Goal: Information Seeking & Learning: Learn about a topic

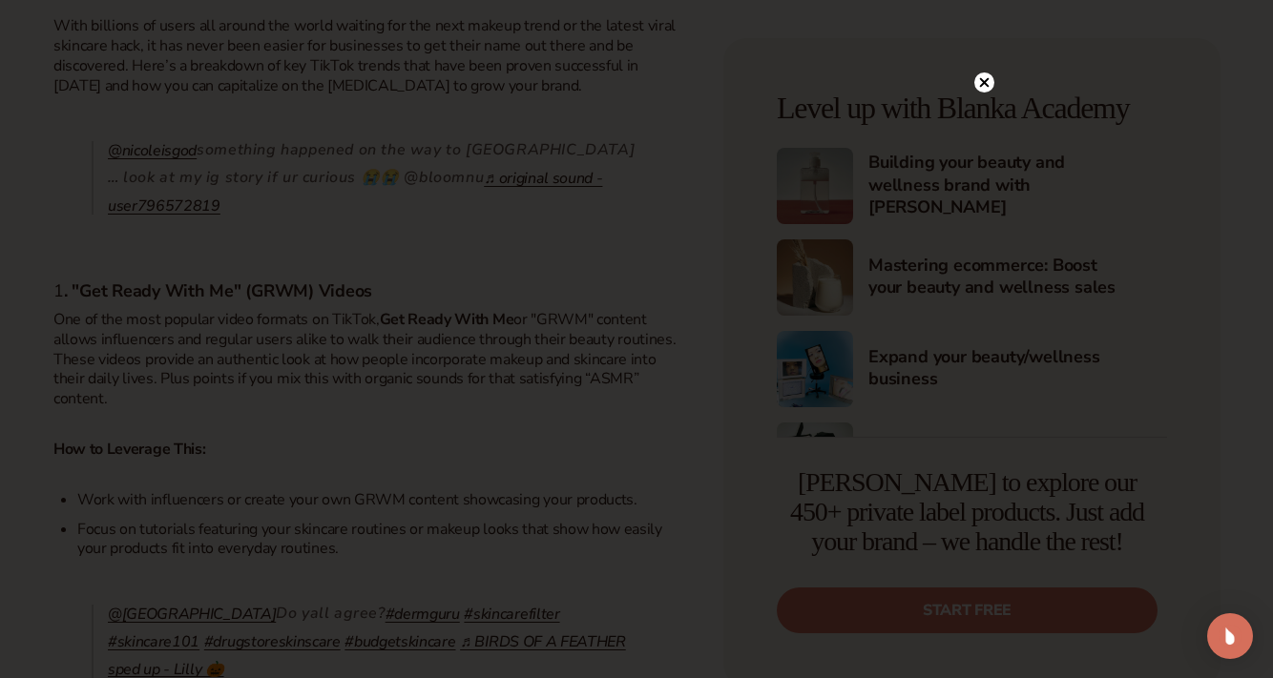
scroll to position [868, 0]
click at [463, 377] on iframe at bounding box center [636, 340] width 687 height 514
click at [983, 122] on icon at bounding box center [985, 122] width 10 height 10
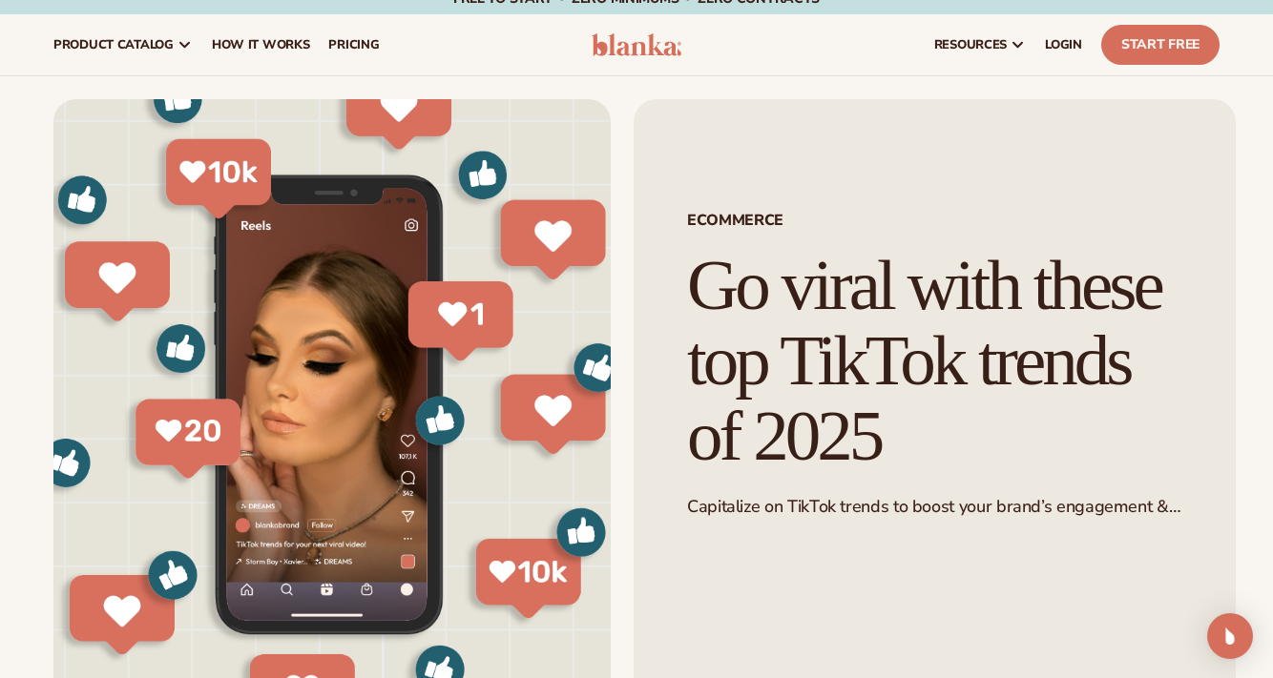
scroll to position [0, 0]
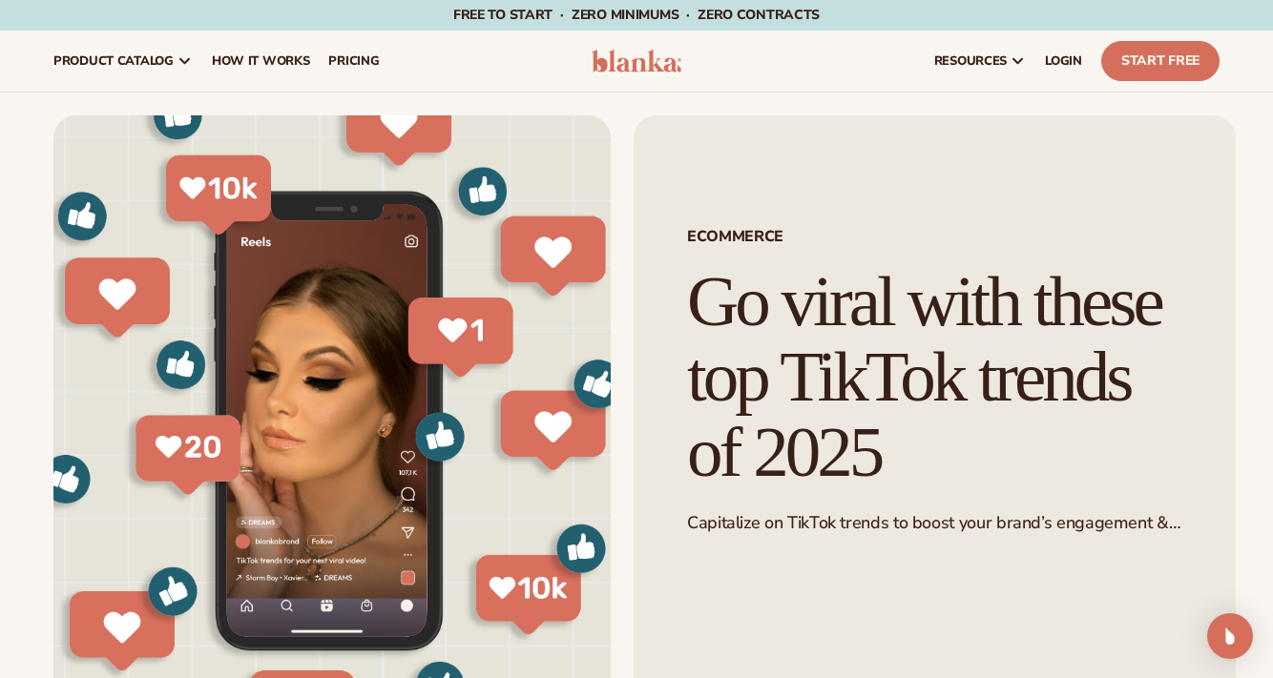
click at [656, 60] on img at bounding box center [636, 61] width 90 height 23
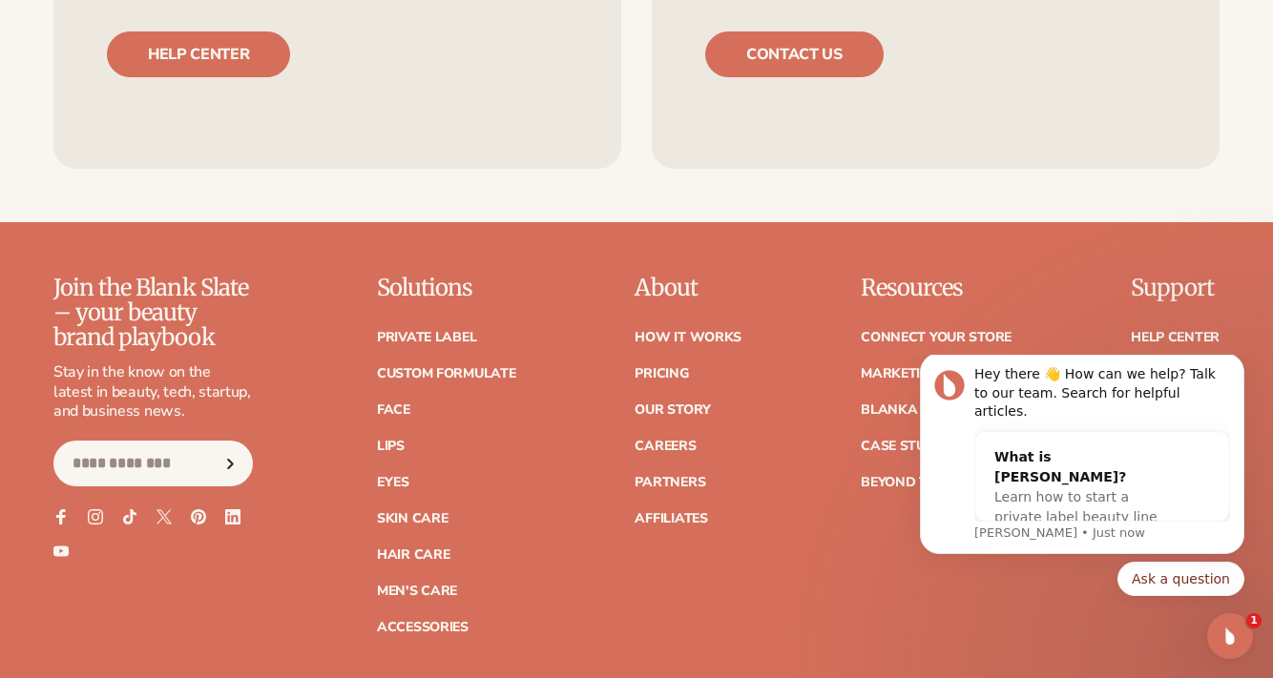
scroll to position [7364, 0]
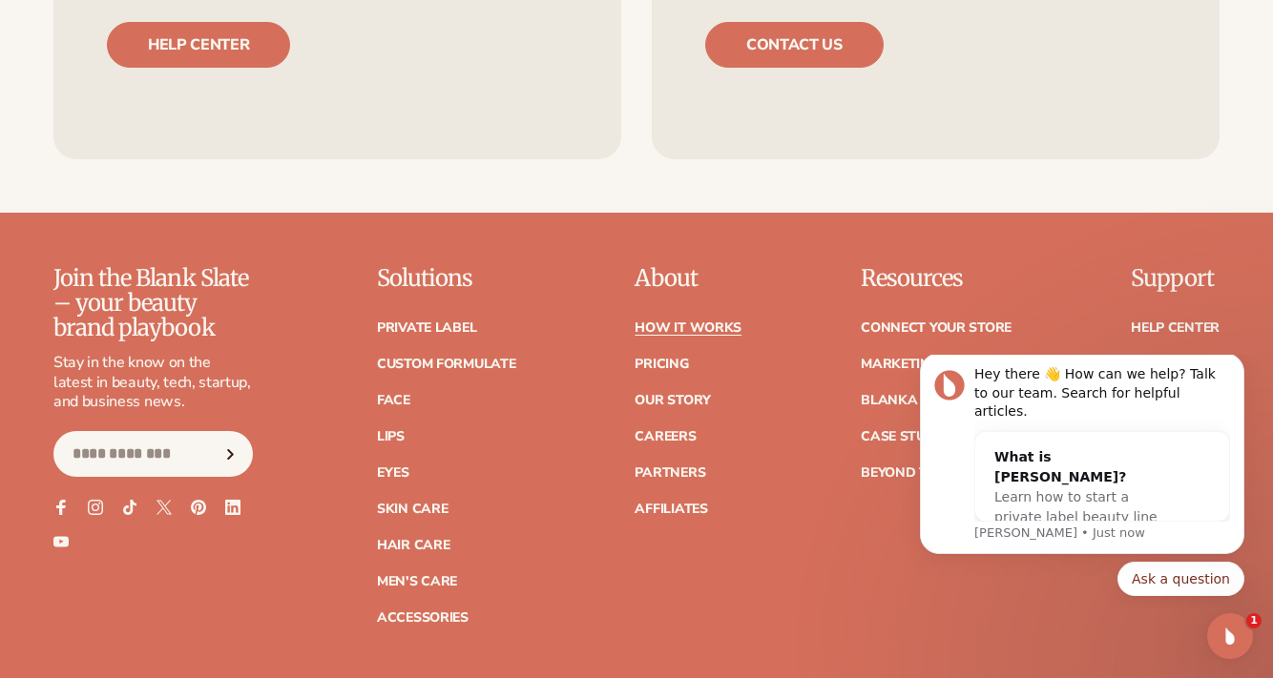
click at [697, 321] on link "How It Works" at bounding box center [687, 327] width 107 height 13
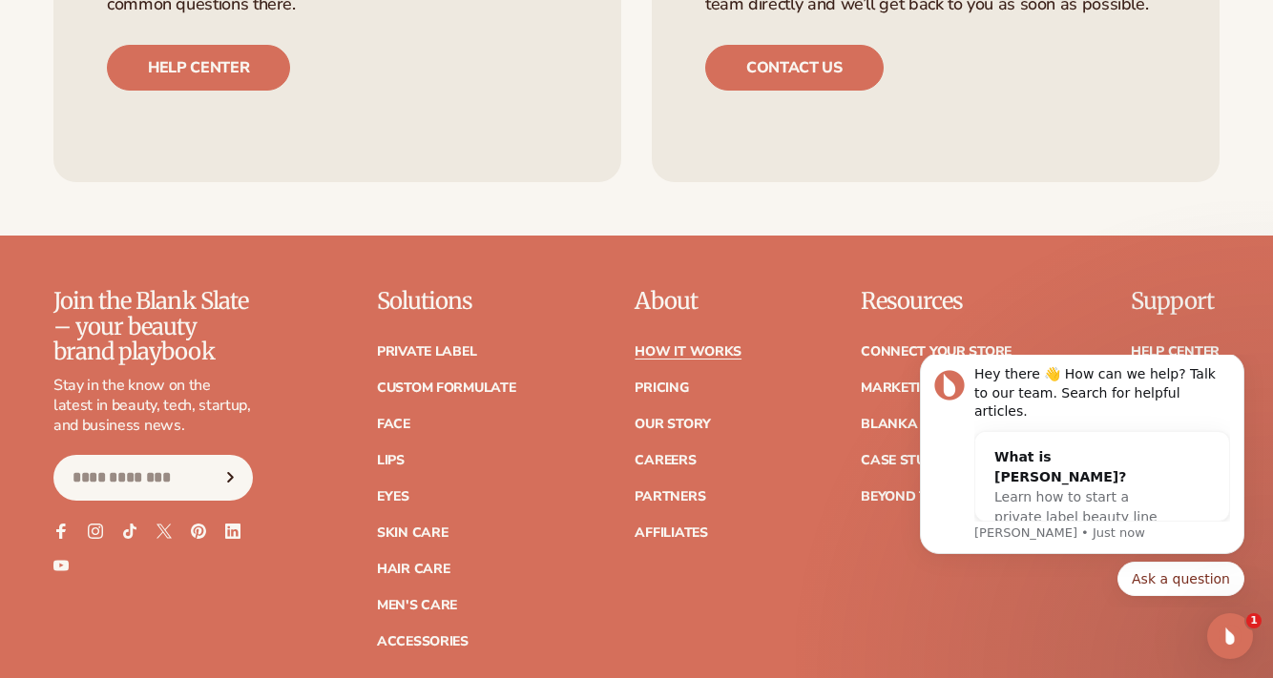
scroll to position [4075, 0]
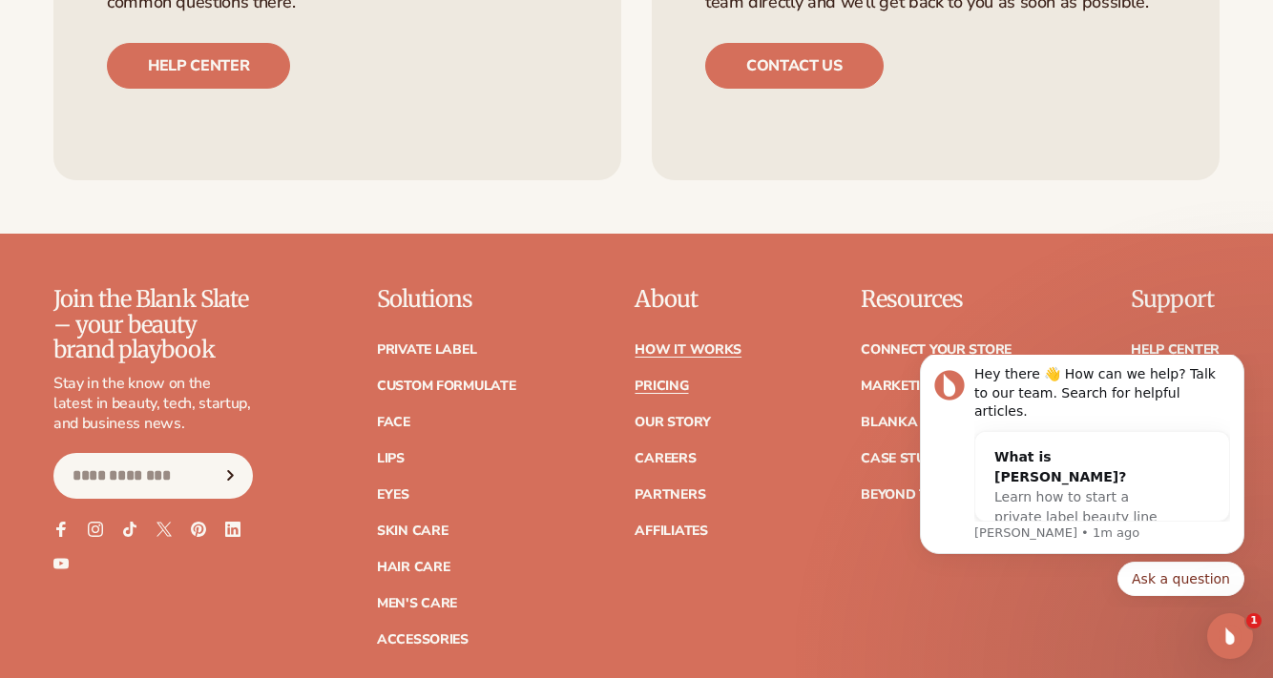
click at [662, 380] on link "Pricing" at bounding box center [660, 386] width 53 height 13
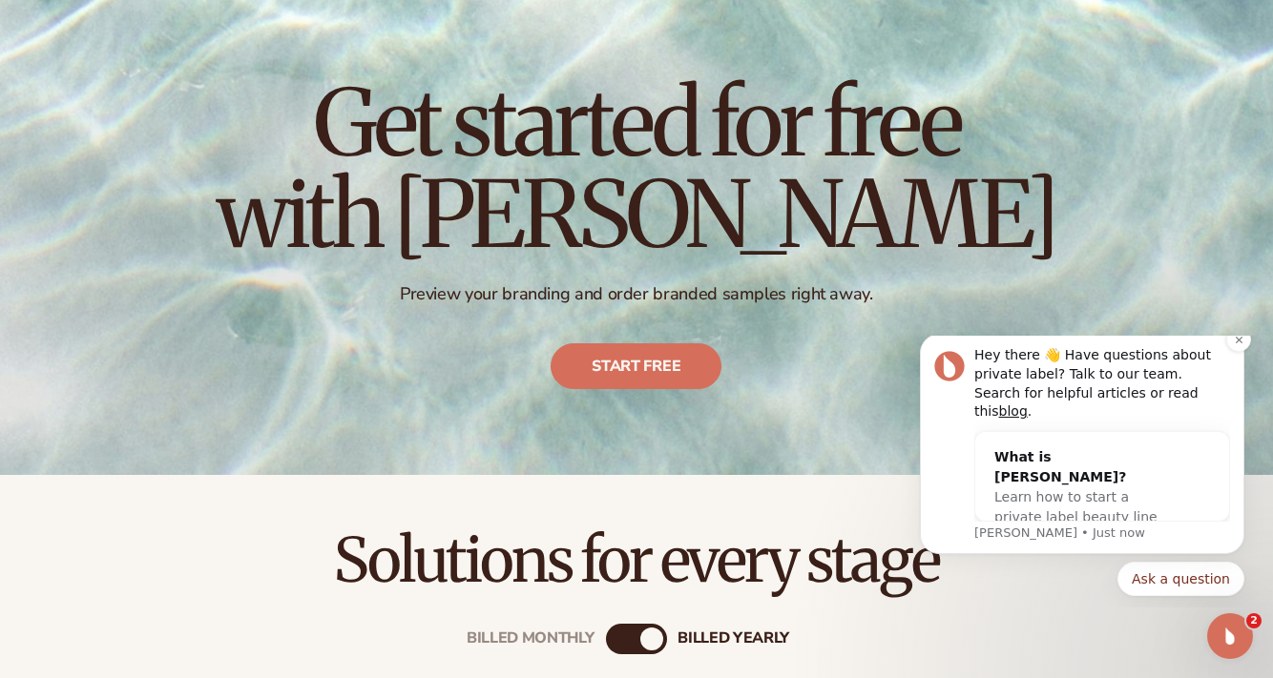
scroll to position [115, 0]
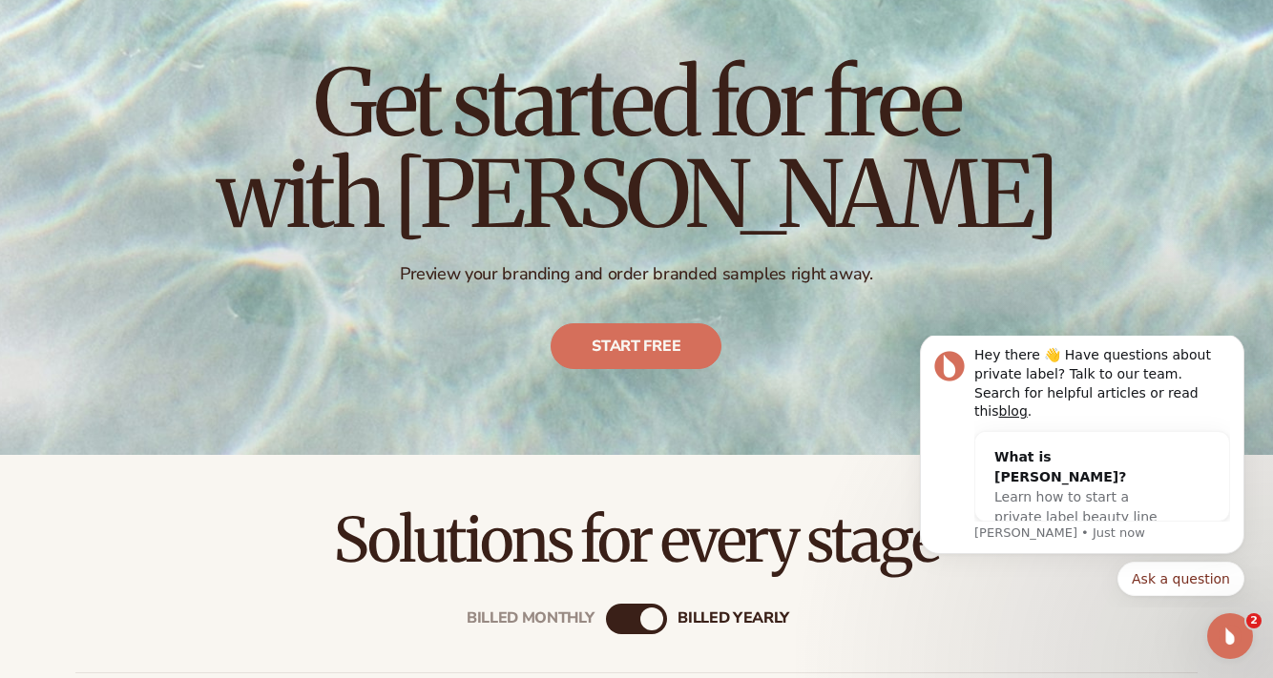
click at [1241, 344] on icon "Dismiss notification" at bounding box center [1238, 340] width 9 height 9
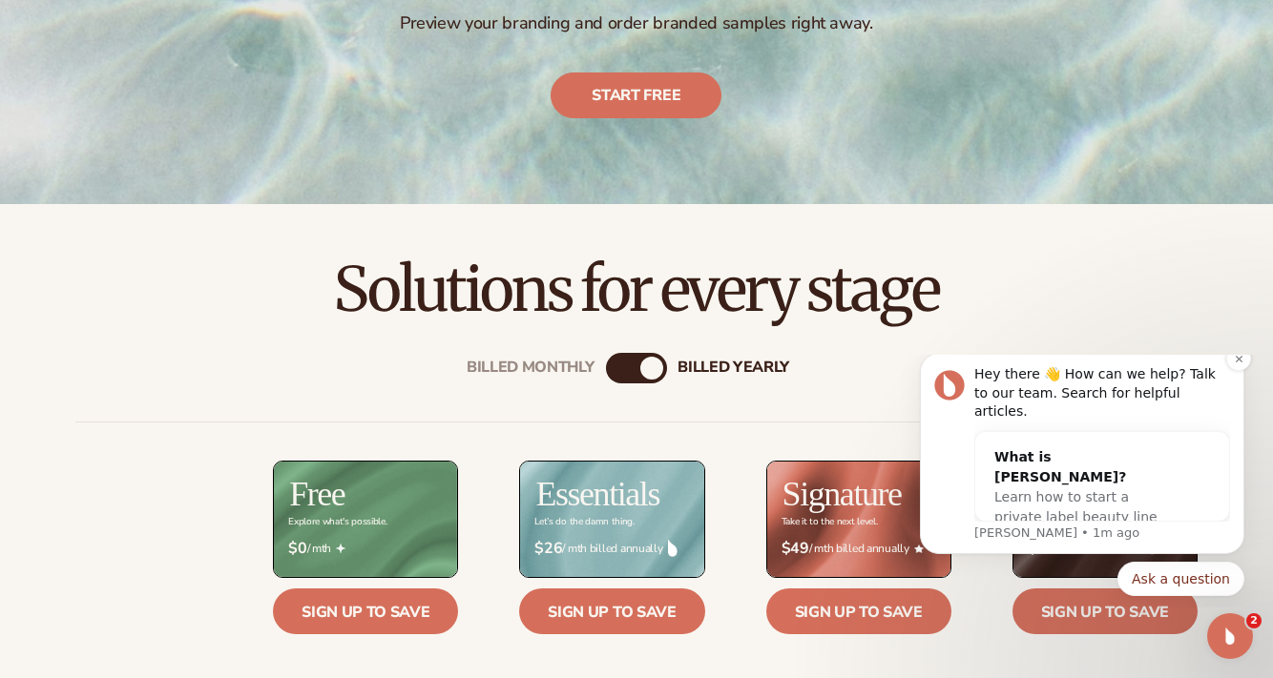
scroll to position [390, 0]
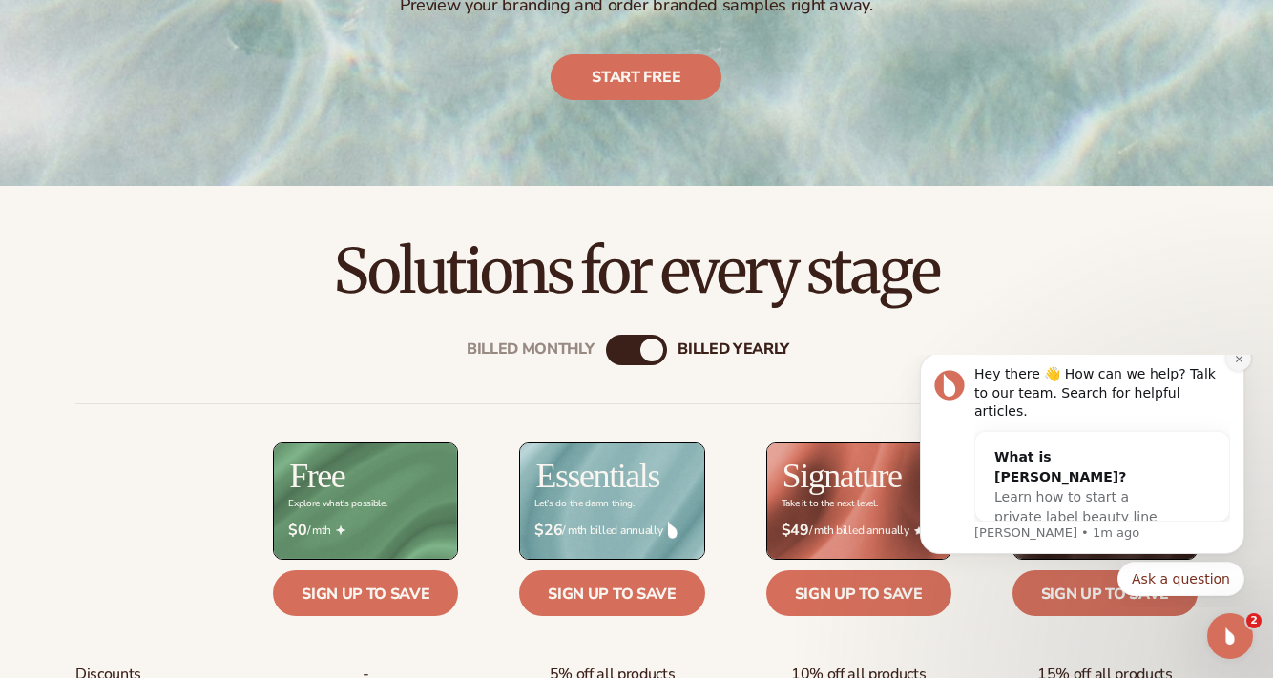
click at [1237, 362] on icon "Dismiss notification" at bounding box center [1237, 358] width 7 height 7
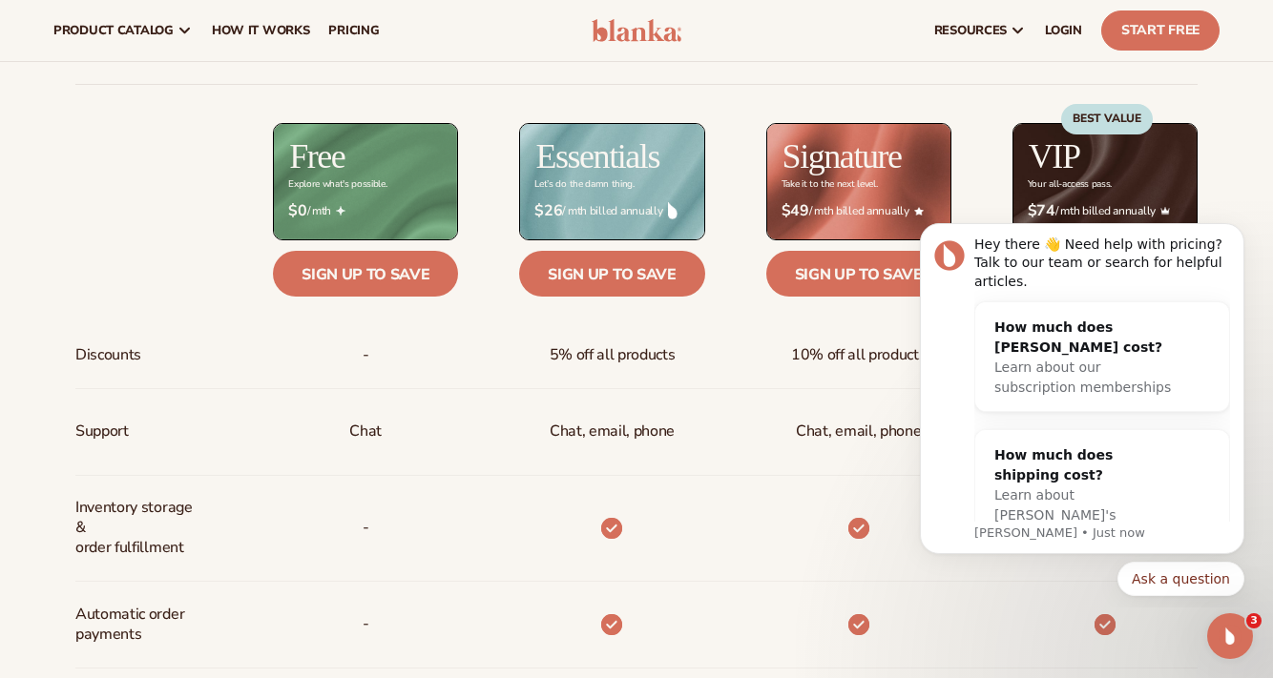
scroll to position [600, 0]
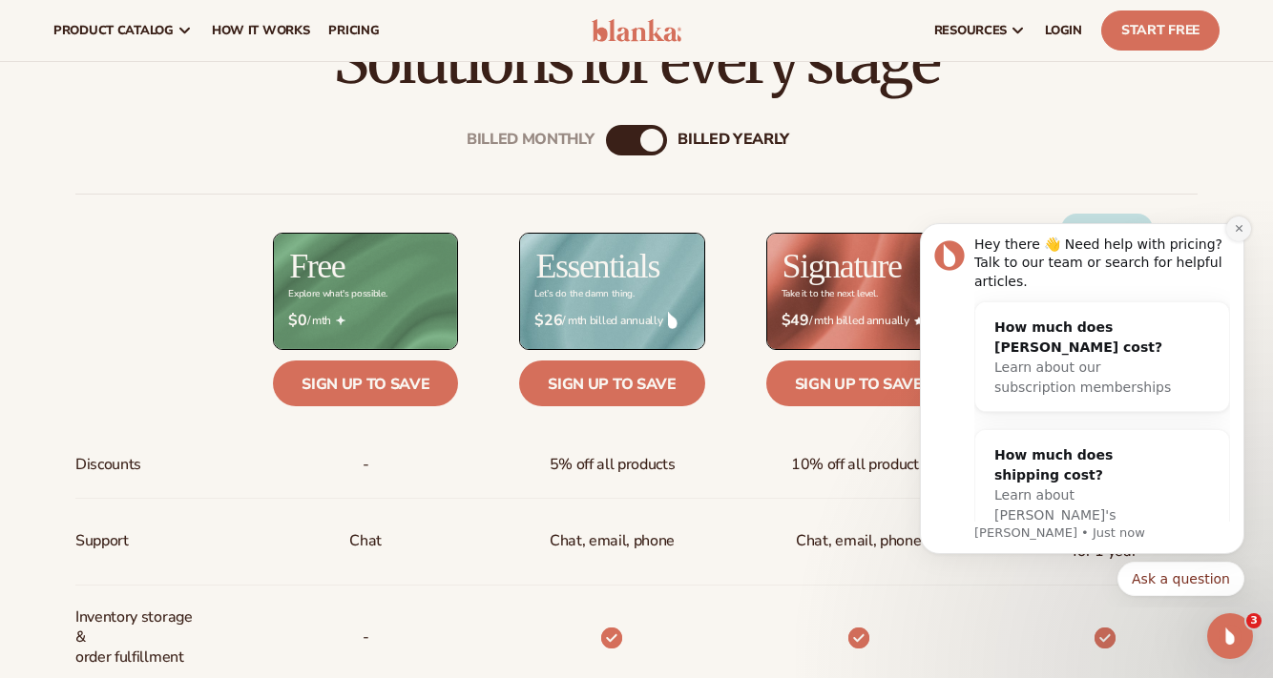
click at [1244, 231] on button "Dismiss notification" at bounding box center [1238, 229] width 25 height 25
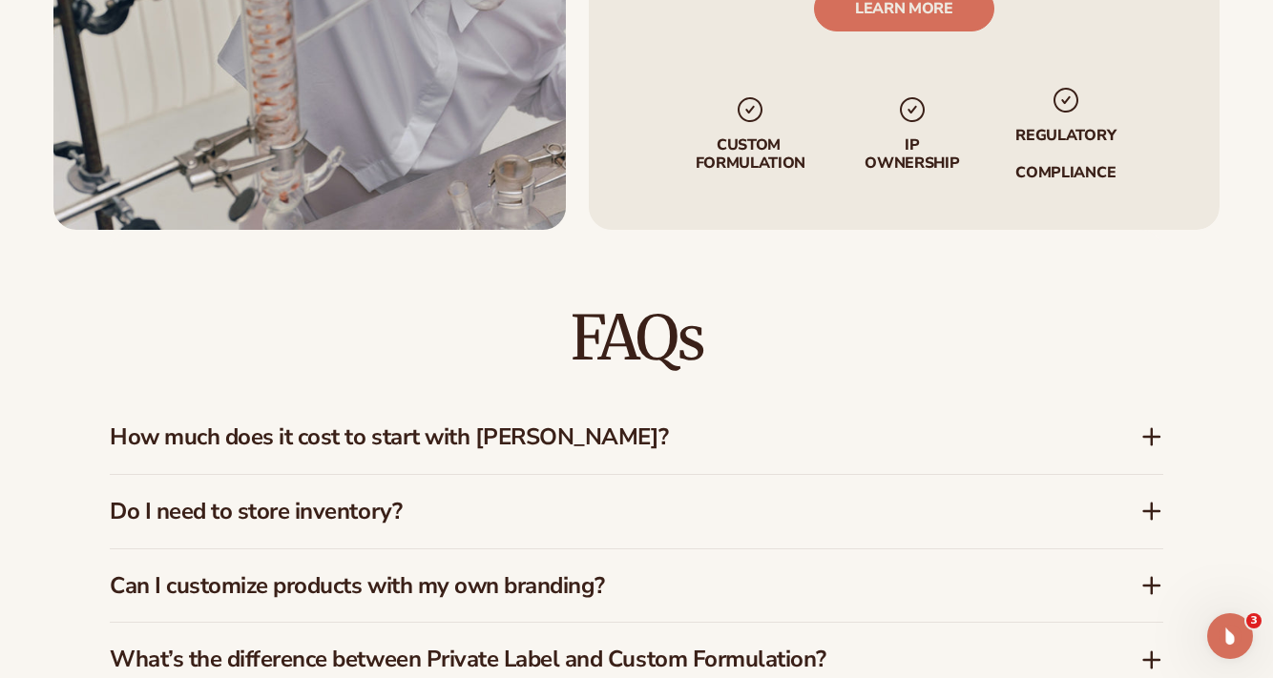
scroll to position [2870, 0]
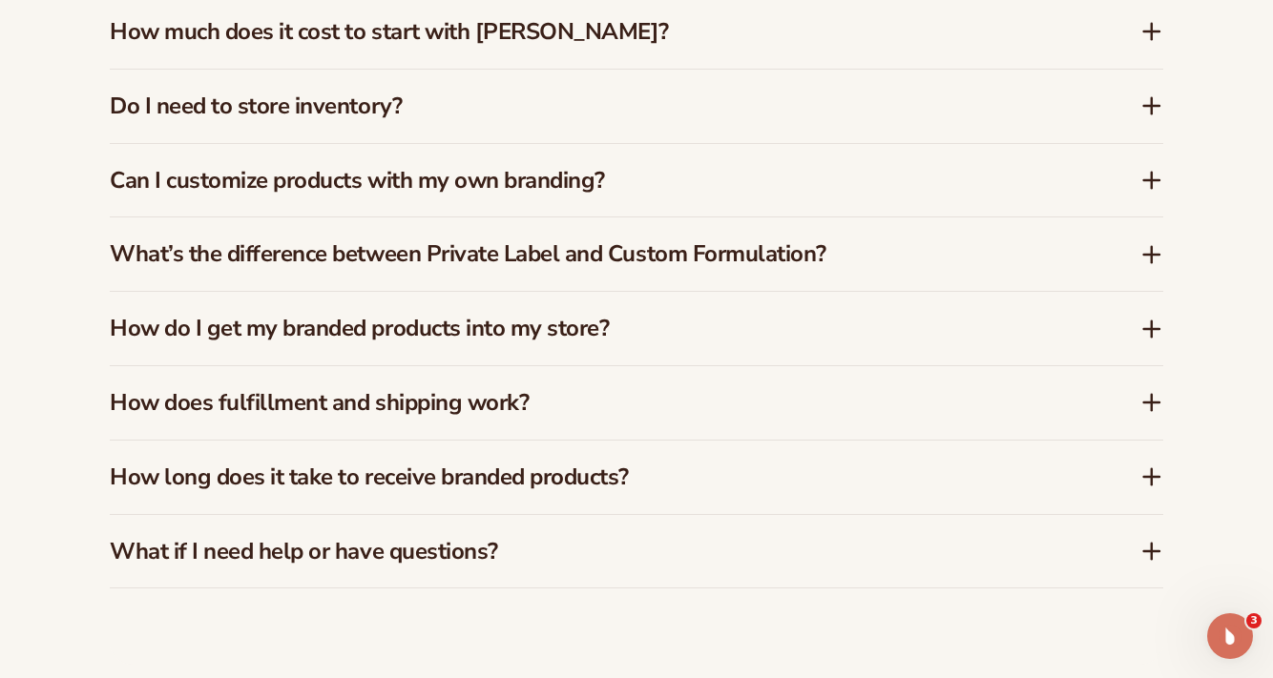
click at [487, 173] on h3 "Can I customize products with my own branding?" at bounding box center [596, 181] width 973 height 28
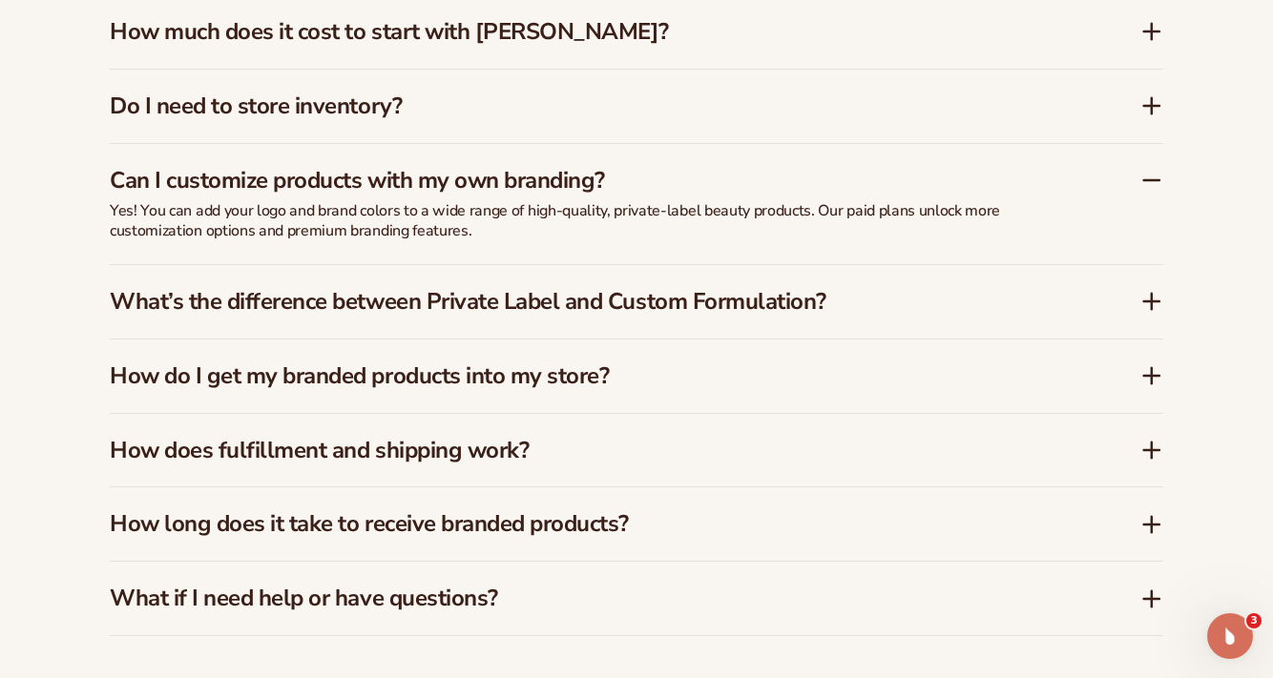
click at [480, 288] on h3 "What’s the difference between Private Label and Custom Formulation?" at bounding box center [596, 302] width 973 height 28
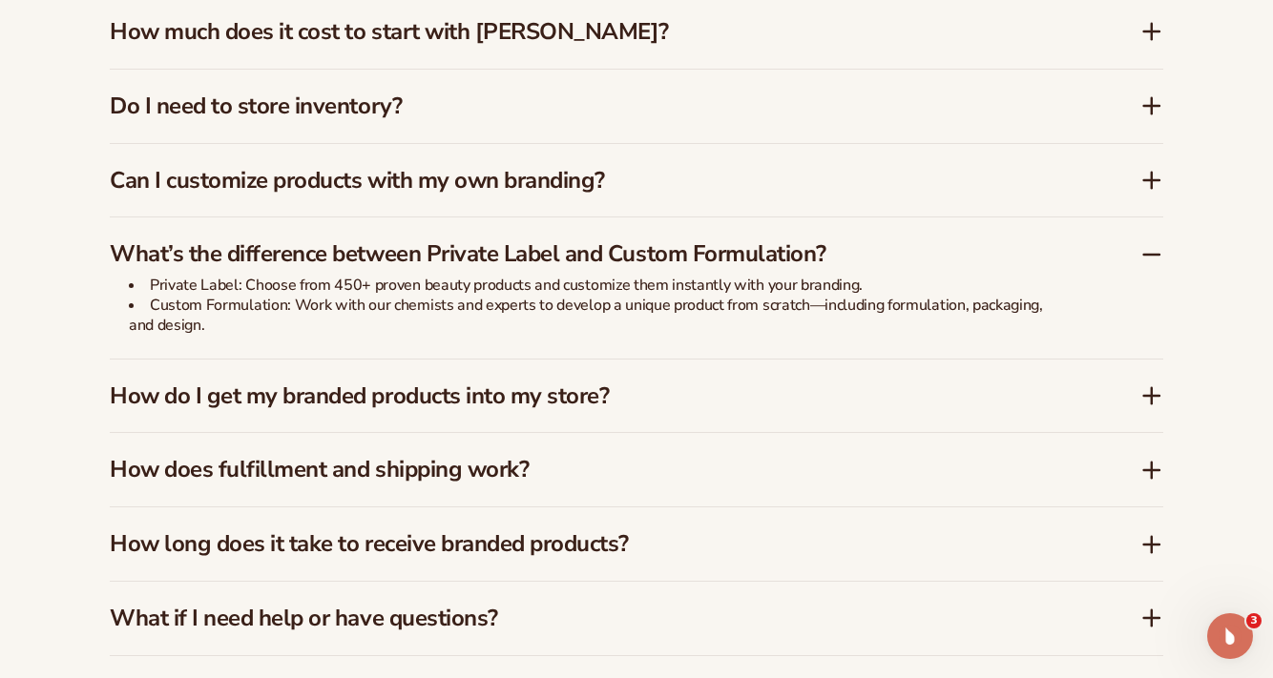
click at [493, 383] on h3 "How do I get my branded products into my store?" at bounding box center [596, 397] width 973 height 28
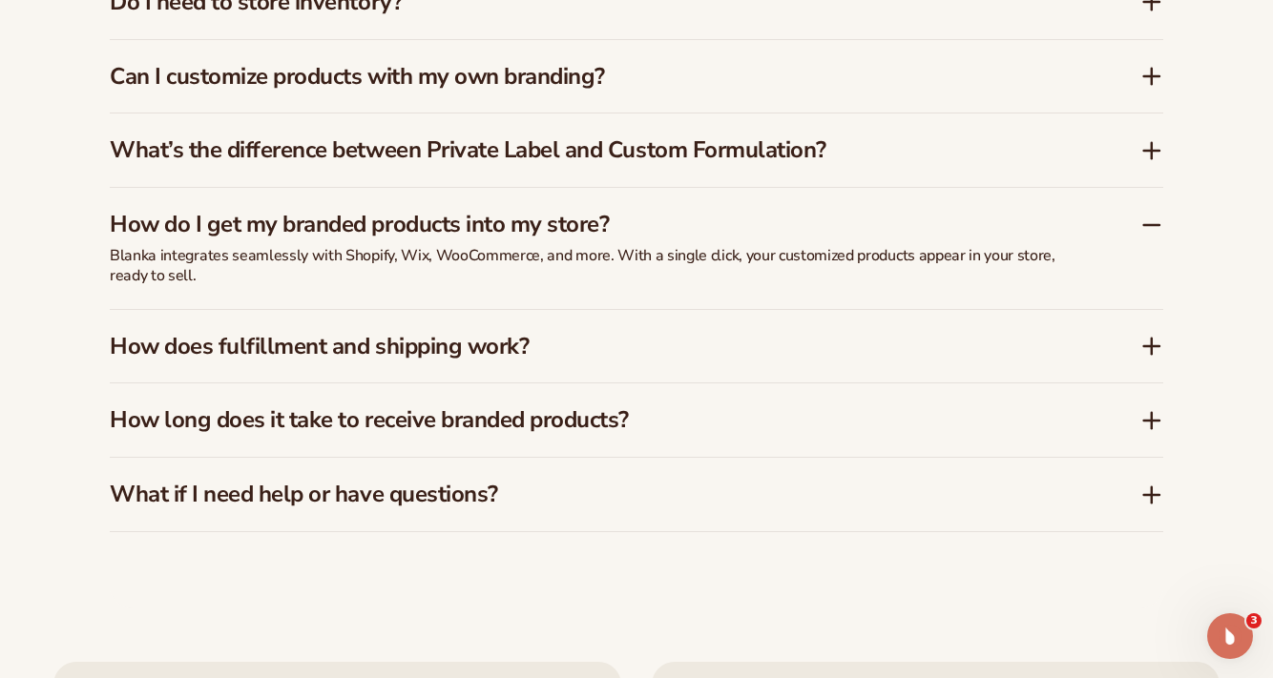
scroll to position [2975, 0]
click at [424, 332] on h3 "How does fulfillment and shipping work?" at bounding box center [596, 346] width 973 height 28
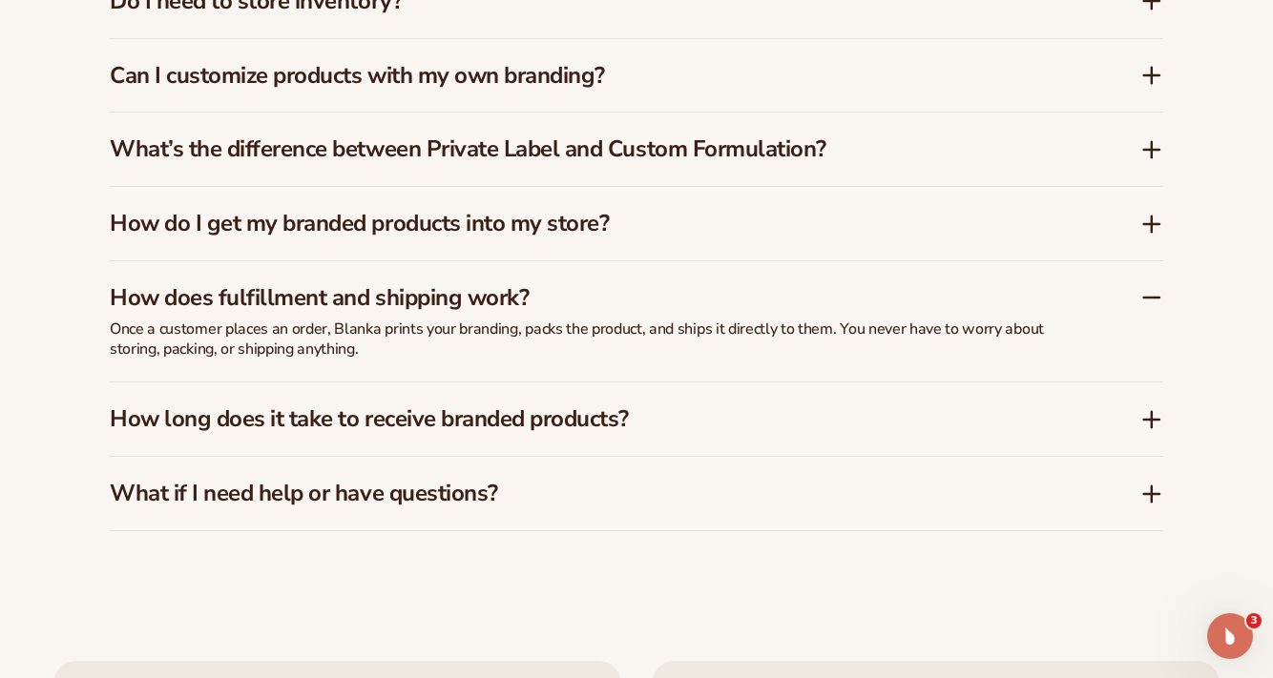
click at [441, 416] on div "How long does it take to receive branded products?" at bounding box center [636, 419] width 1053 height 73
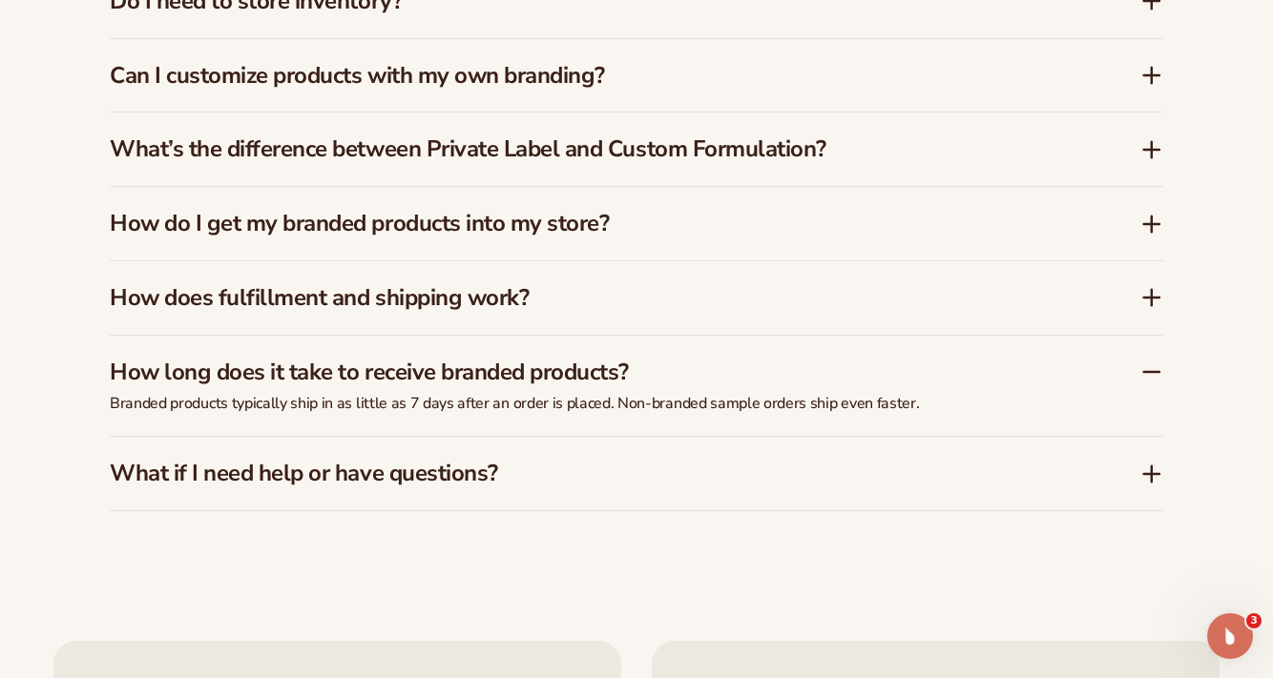
click at [436, 460] on h3 "What if I need help or have questions?" at bounding box center [596, 474] width 973 height 28
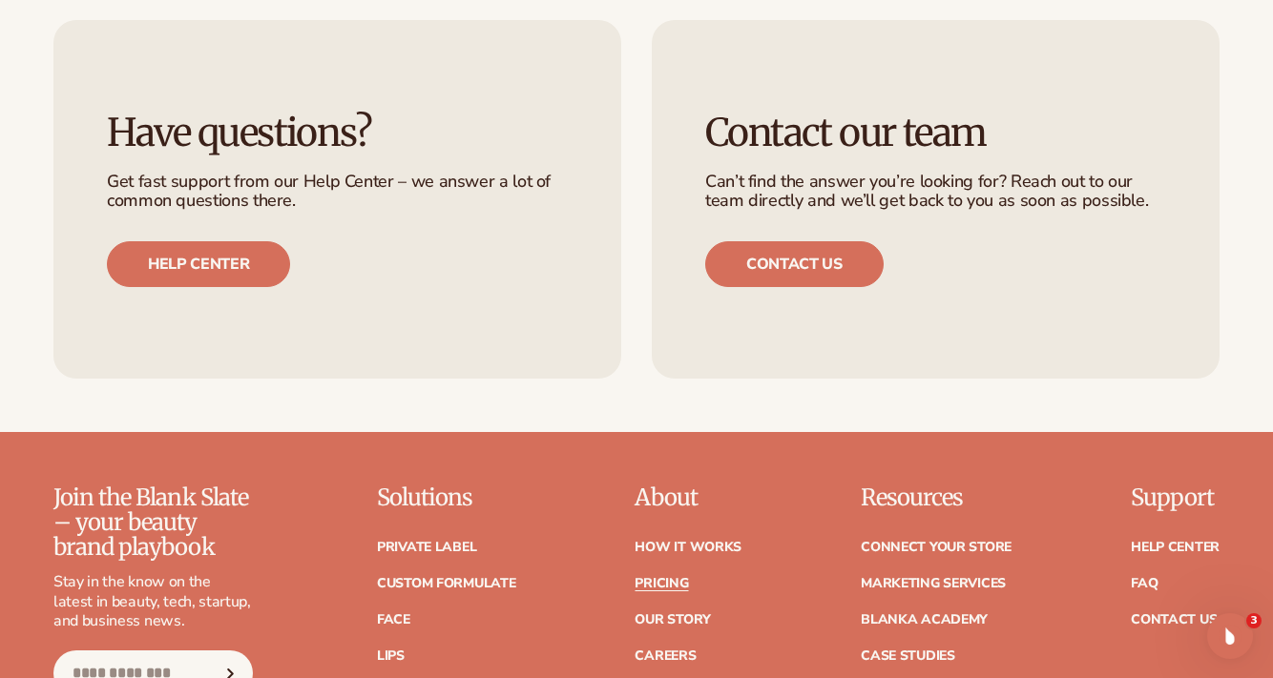
scroll to position [3843, 0]
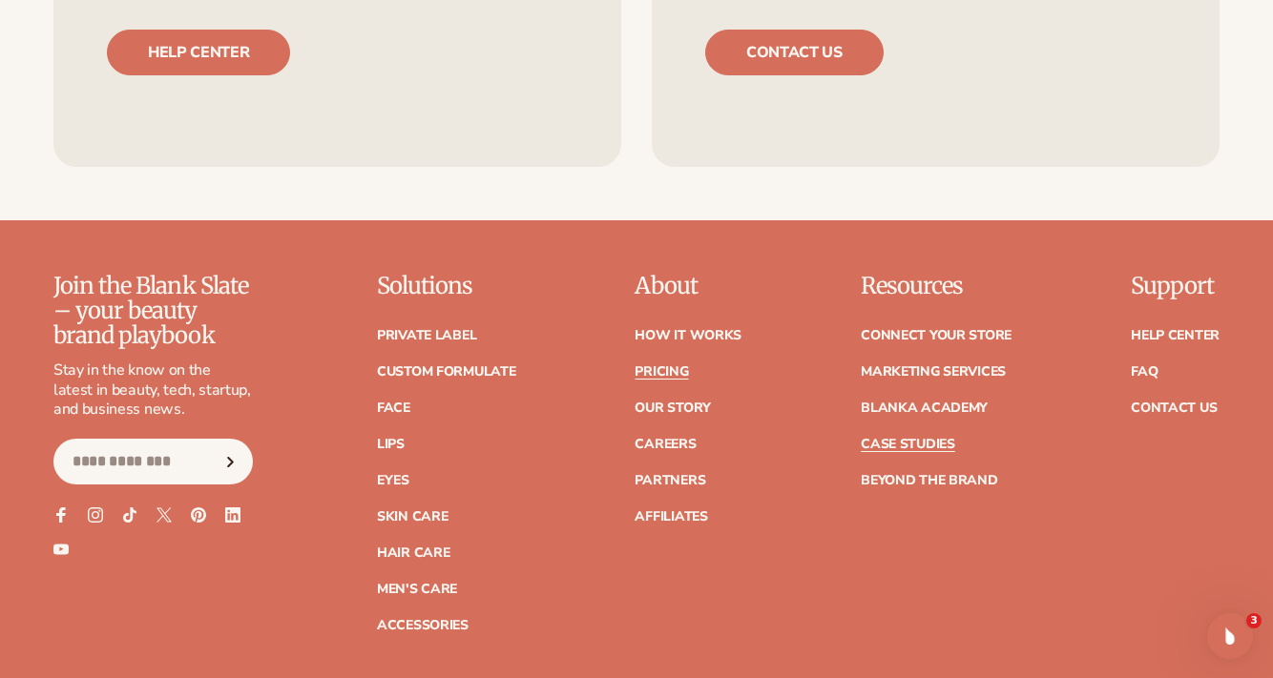
click at [934, 438] on link "Case Studies" at bounding box center [907, 444] width 94 height 13
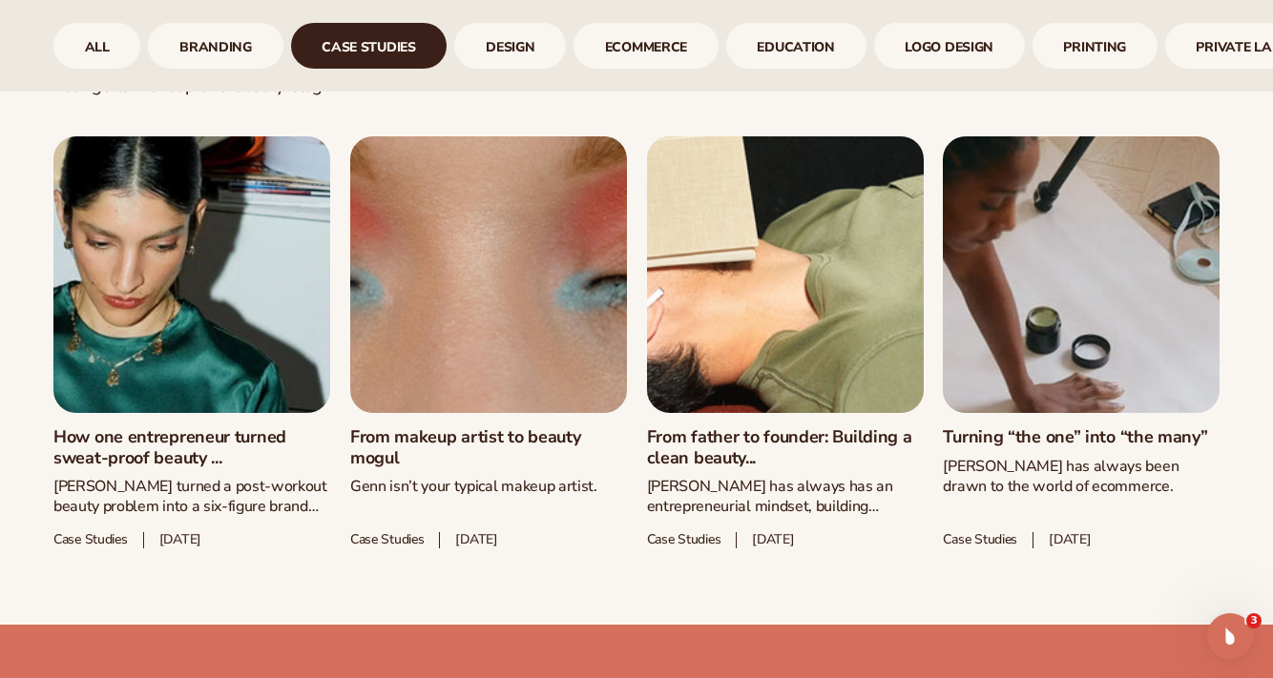
click at [1139, 427] on link "Turning “the one” into “the many”" at bounding box center [1081, 437] width 277 height 21
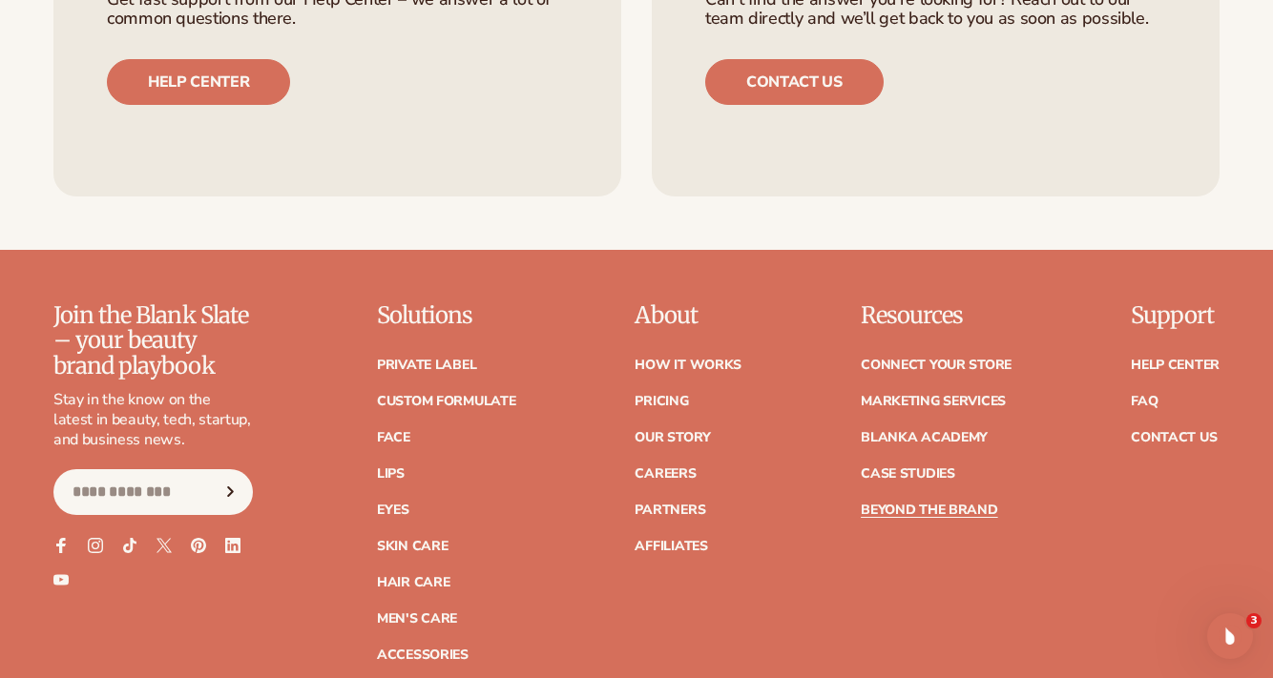
scroll to position [4737, 0]
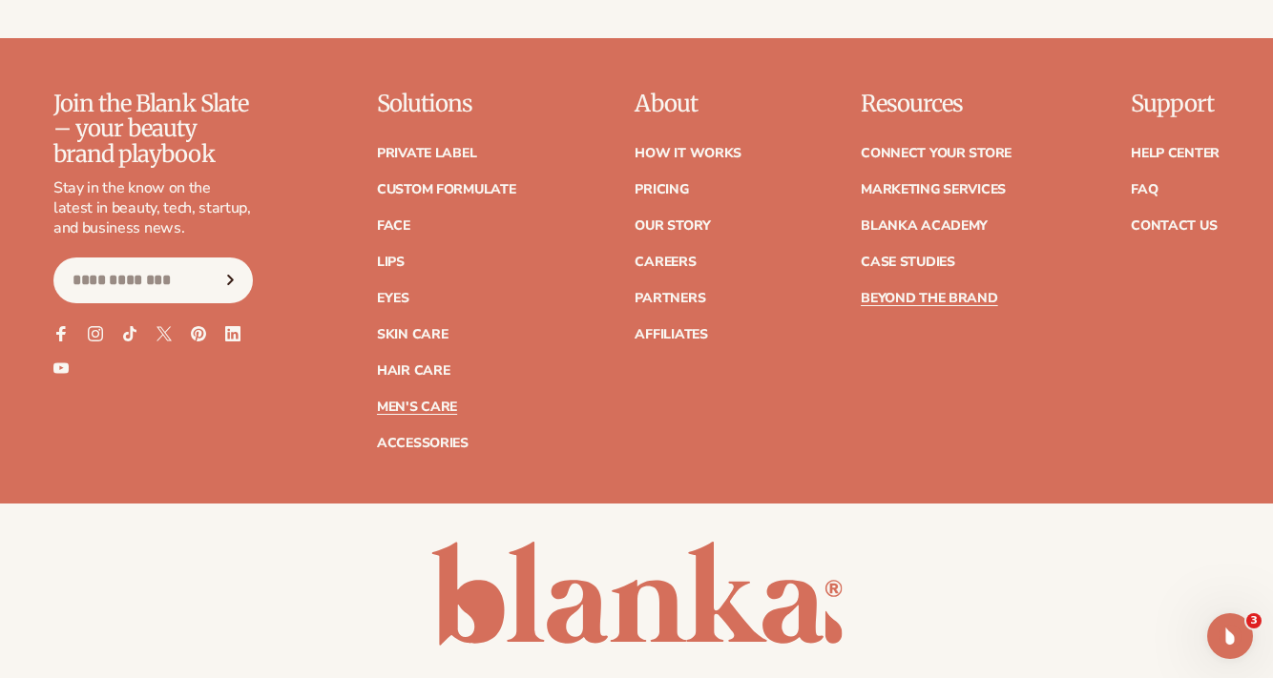
click at [417, 401] on link "Men's Care" at bounding box center [417, 407] width 80 height 13
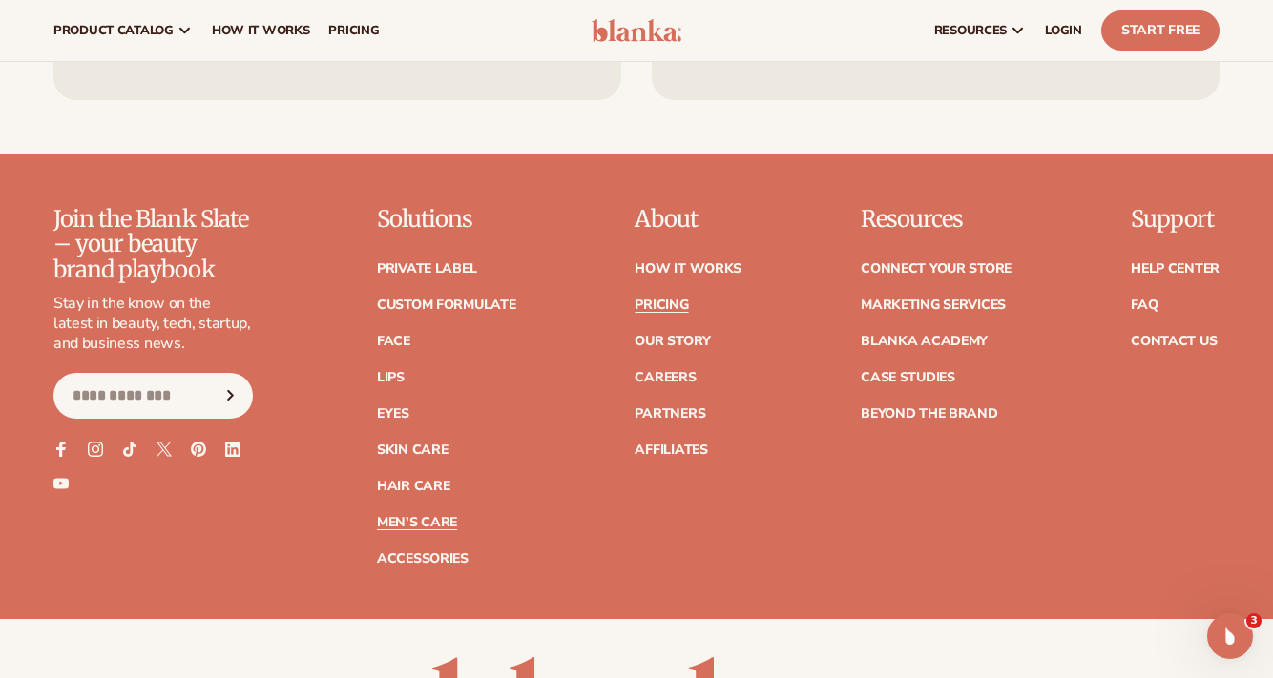
scroll to position [3547, 0]
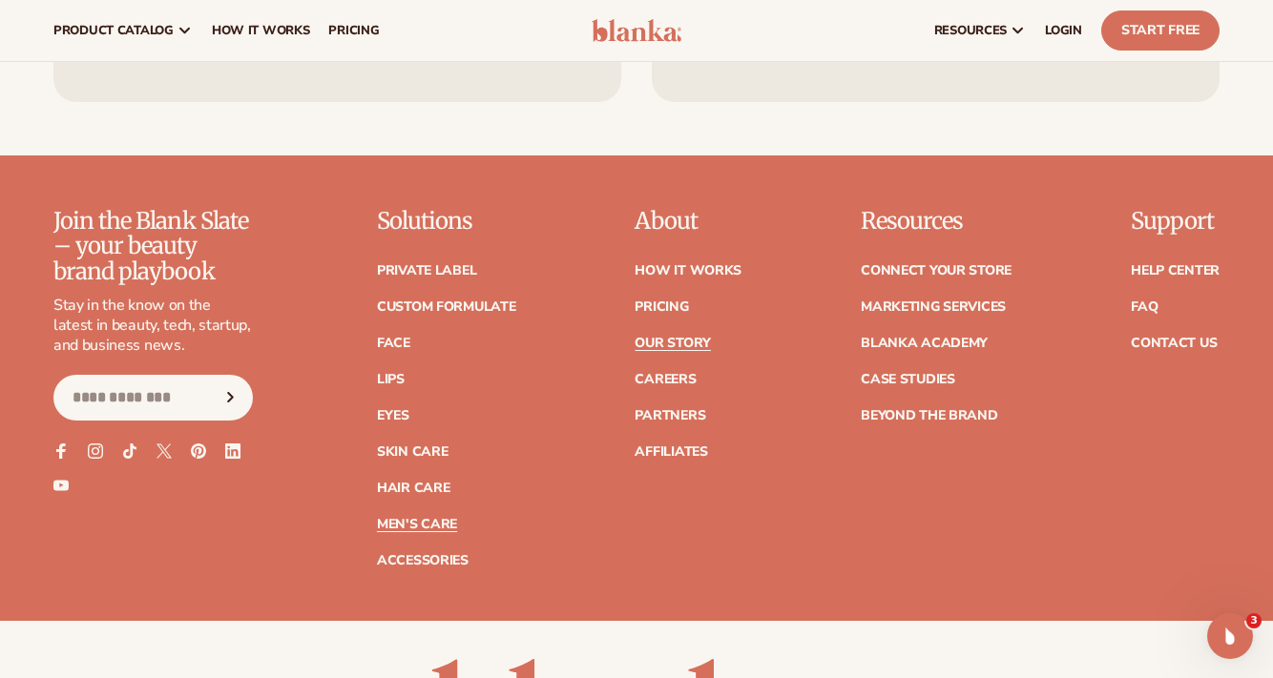
click at [678, 342] on link "Our Story" at bounding box center [671, 343] width 75 height 13
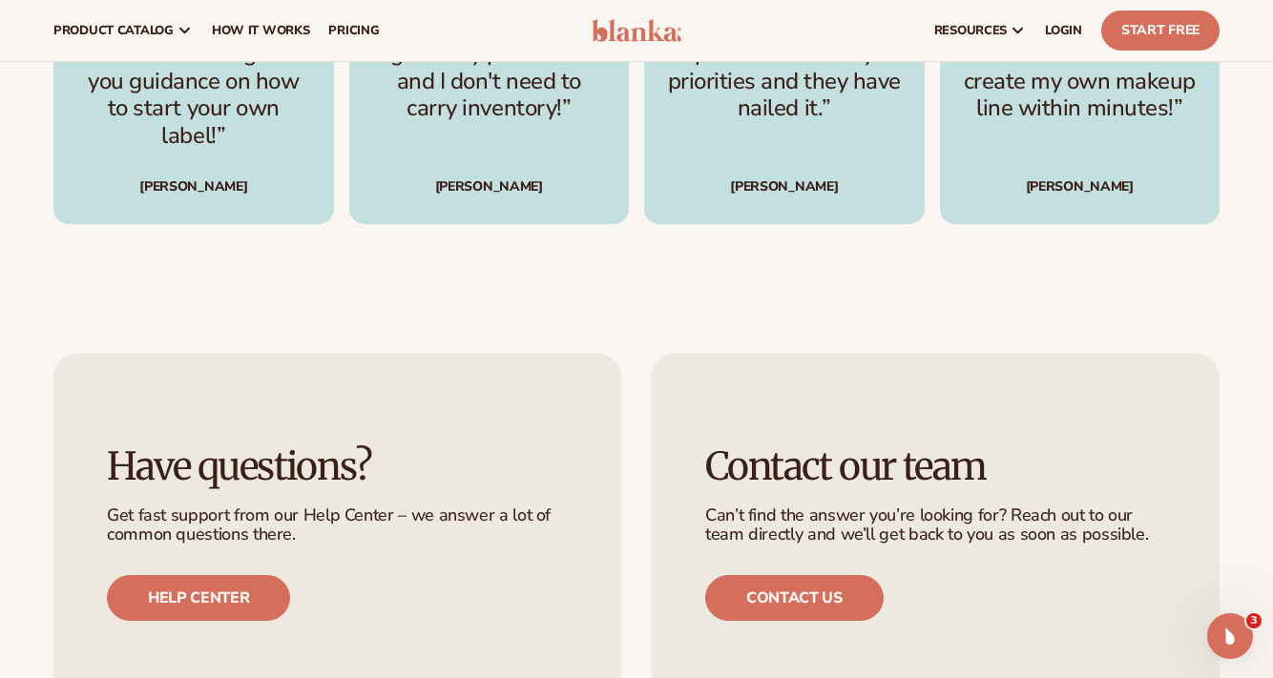
scroll to position [3883, 0]
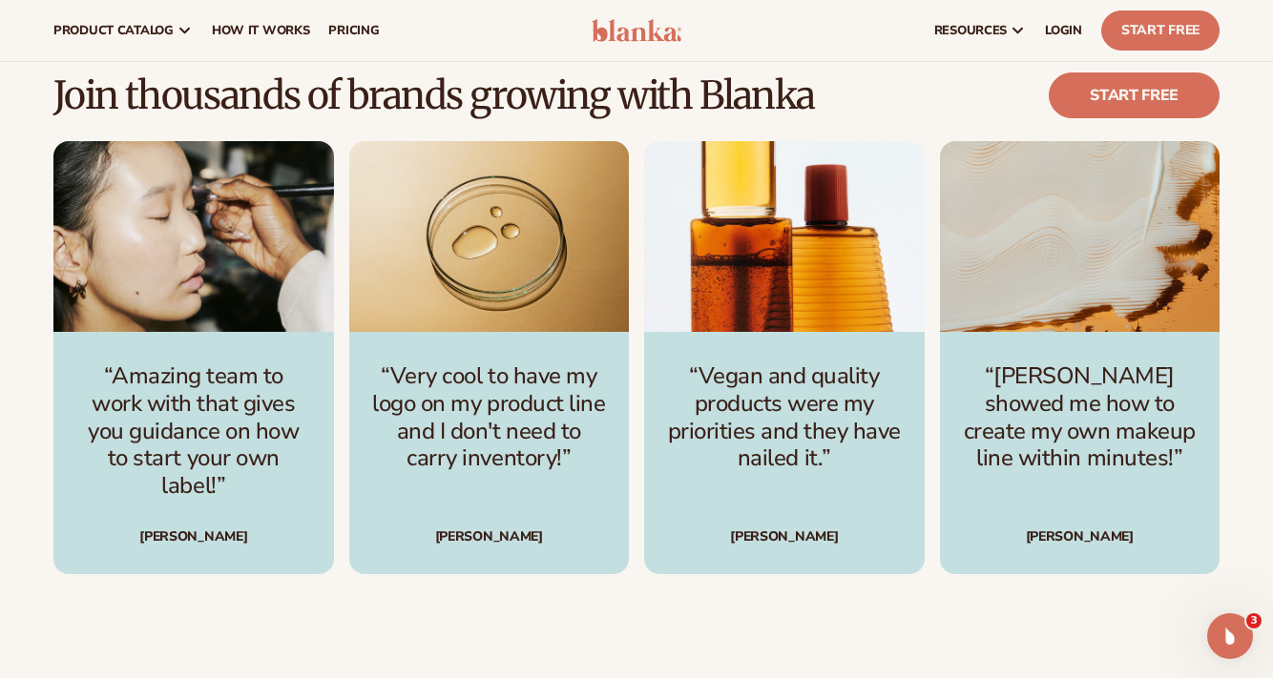
click at [772, 431] on p "“Vegan and quality products were my priorities and they have nailed it.”" at bounding box center [784, 418] width 235 height 110
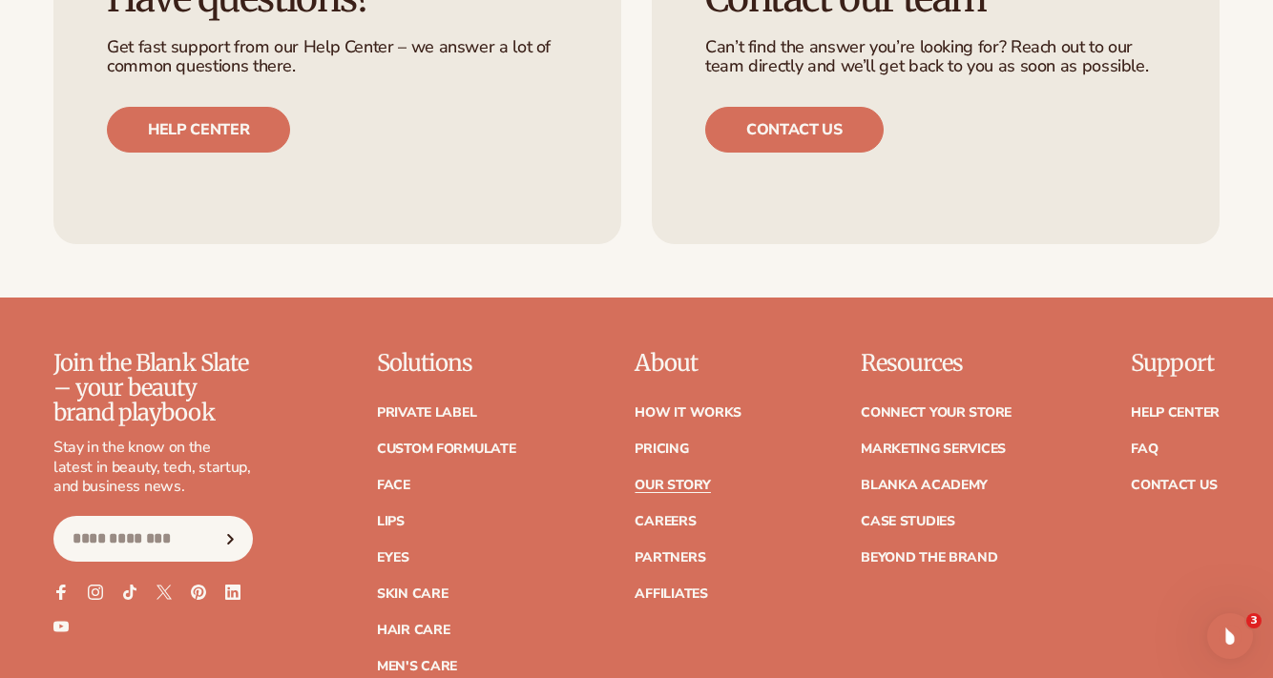
scroll to position [4740, 0]
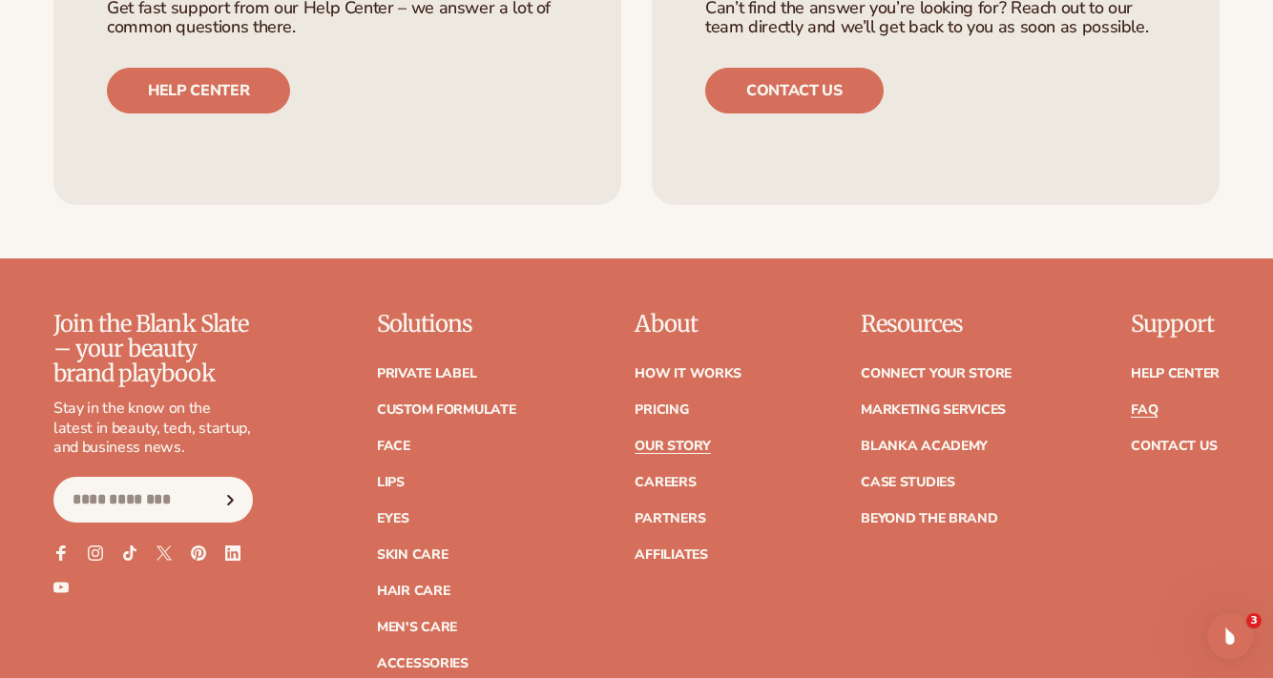
drag, startPoint x: 1128, startPoint y: 404, endPoint x: 1137, endPoint y: 403, distance: 9.6
click at [1128, 404] on div "Join the Blank Slate – your beauty brand playbook Stay in the know on the lates…" at bounding box center [636, 491] width 1166 height 359
click at [1145, 404] on link "FAQ" at bounding box center [1143, 410] width 27 height 13
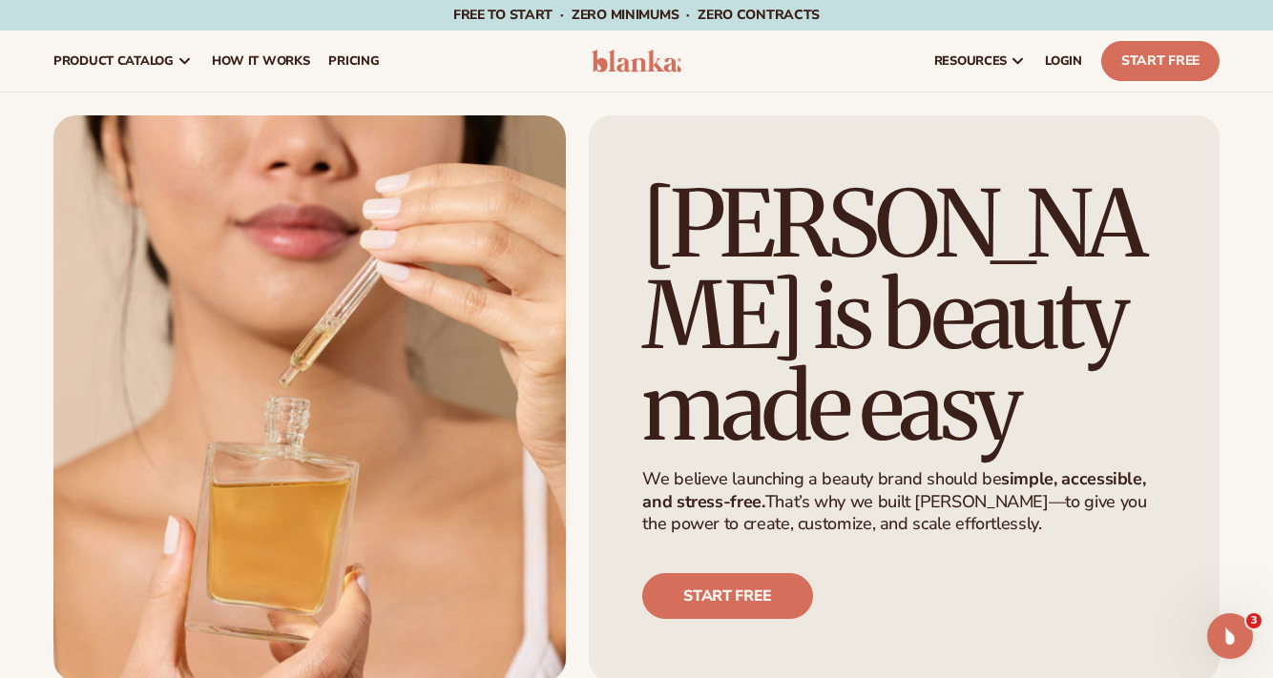
click at [644, 78] on header "Cart product catalog The Lab by [PERSON_NAME]" at bounding box center [636, 61] width 1273 height 61
click at [647, 62] on img at bounding box center [636, 61] width 90 height 23
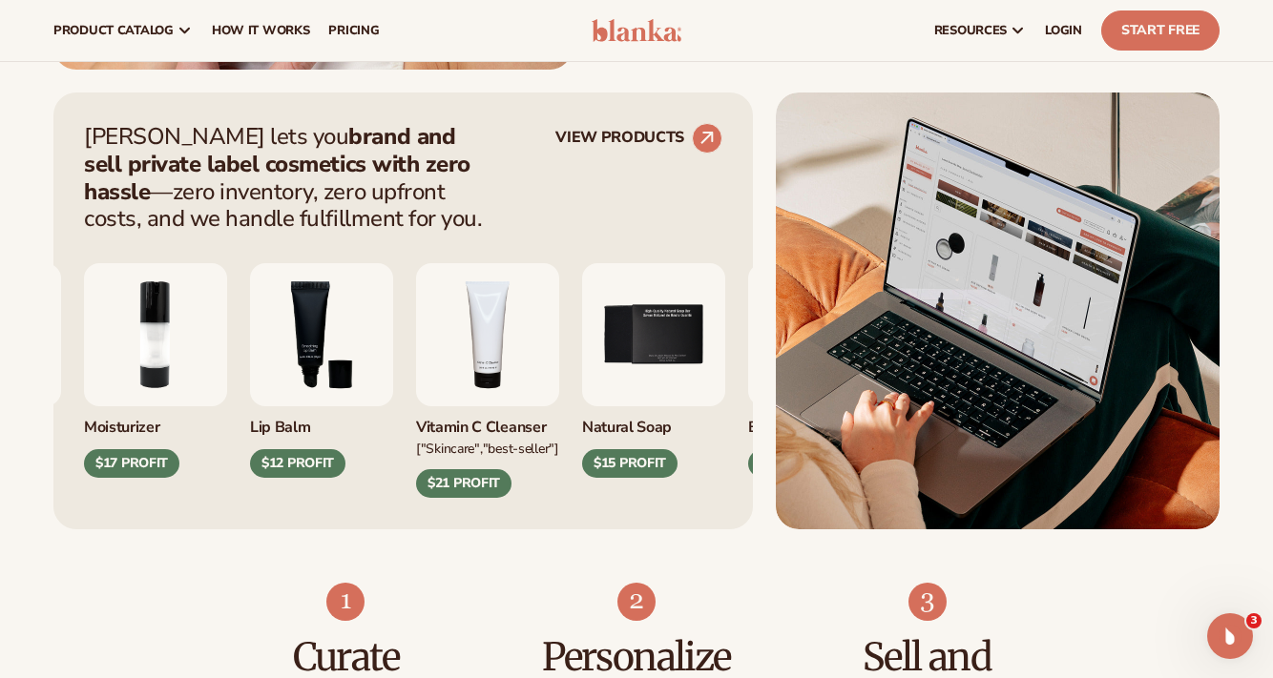
scroll to position [698, 0]
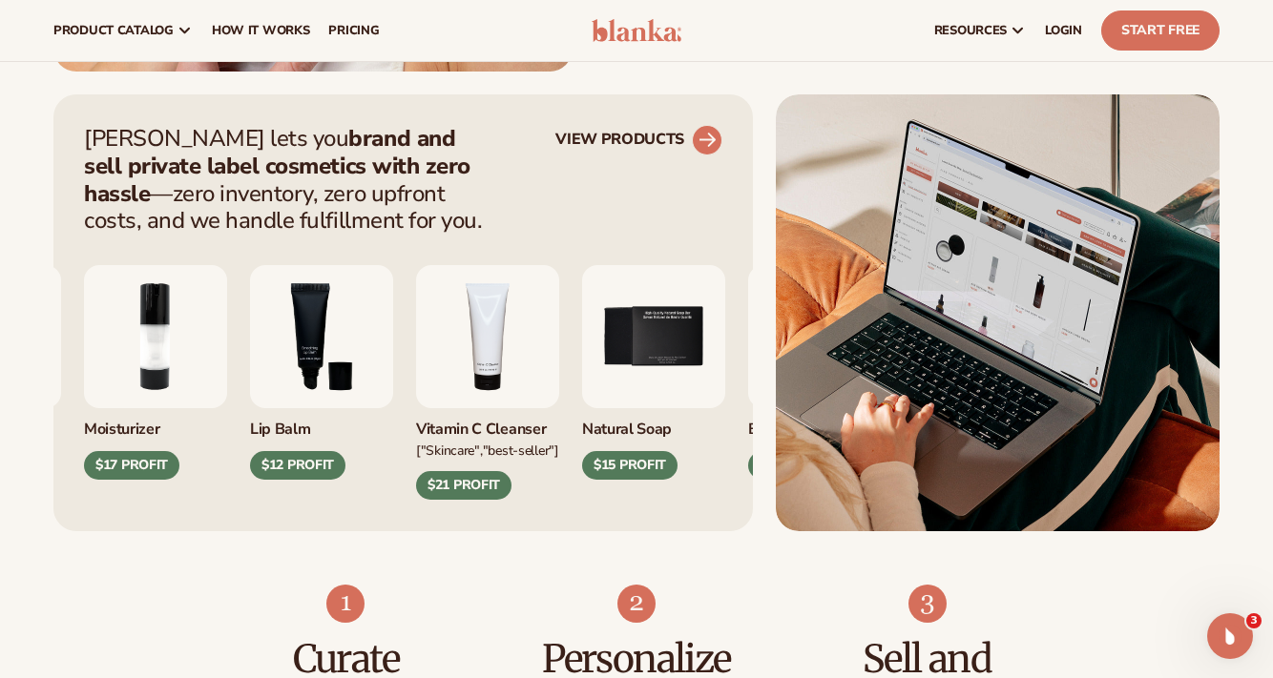
click at [625, 130] on link "VIEW PRODUCTS" at bounding box center [638, 140] width 167 height 31
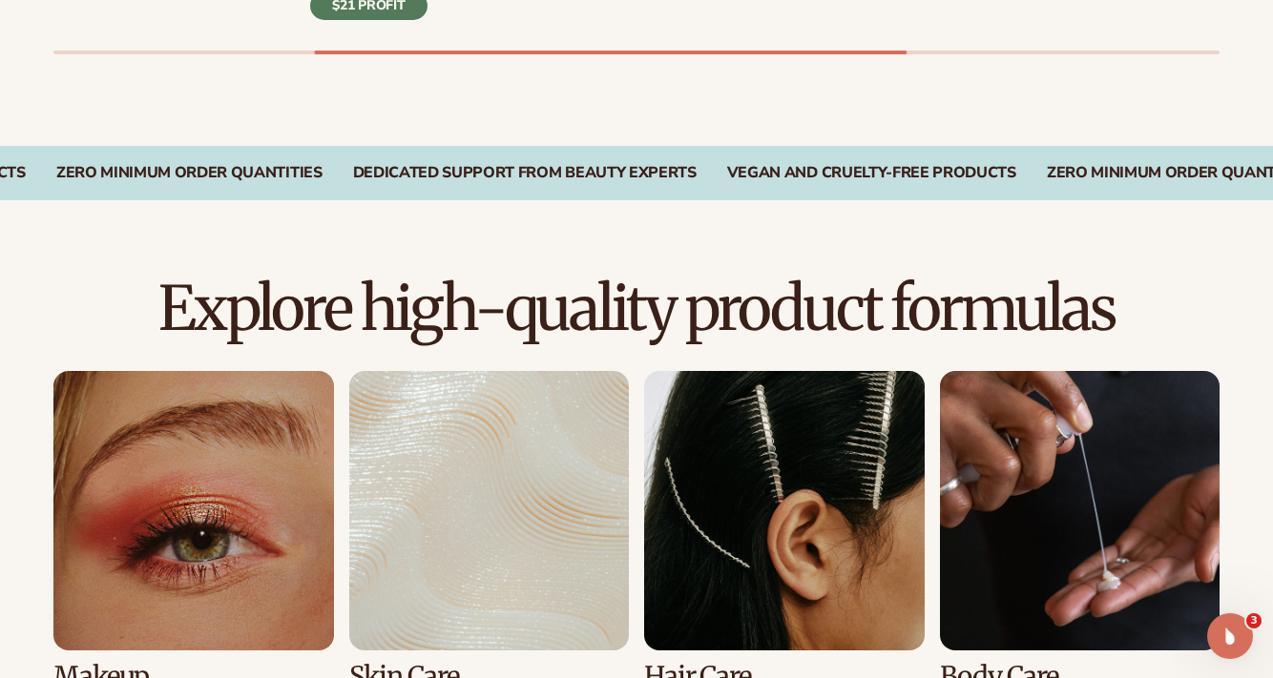
scroll to position [1237, 0]
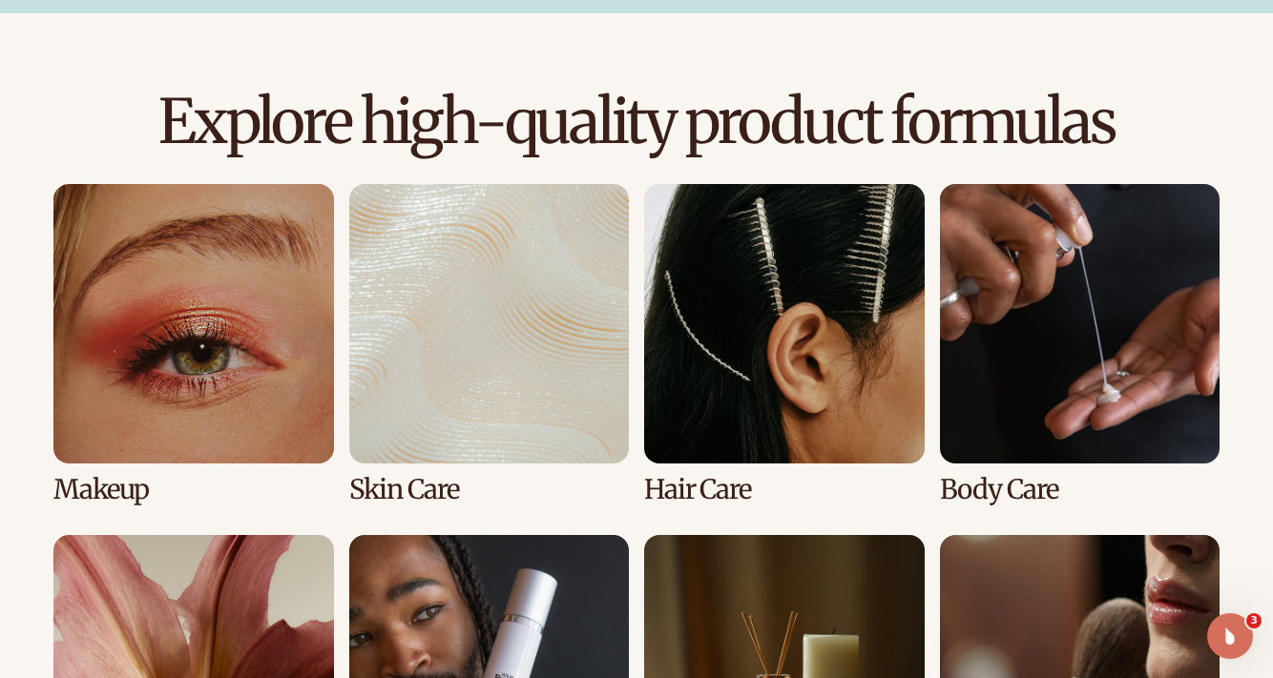
click at [171, 361] on link "1 / 8" at bounding box center [193, 344] width 280 height 321
click at [121, 501] on link "1 / 8" at bounding box center [193, 344] width 280 height 321
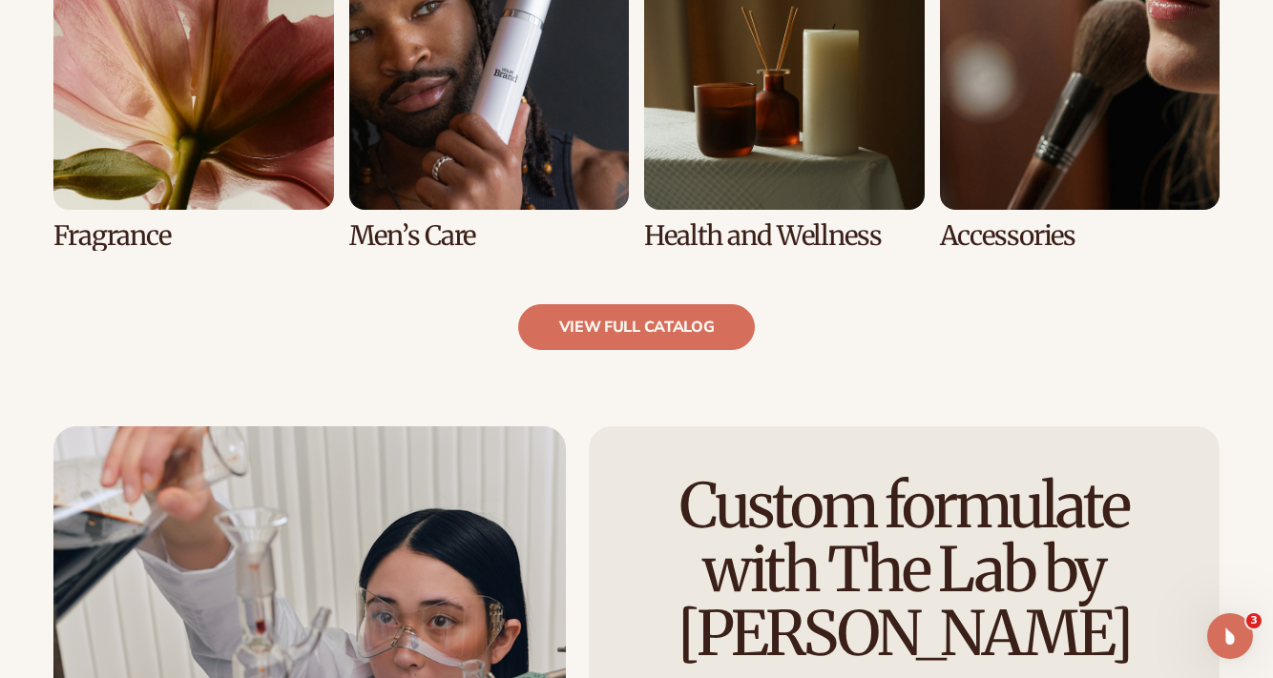
scroll to position [1820, 0]
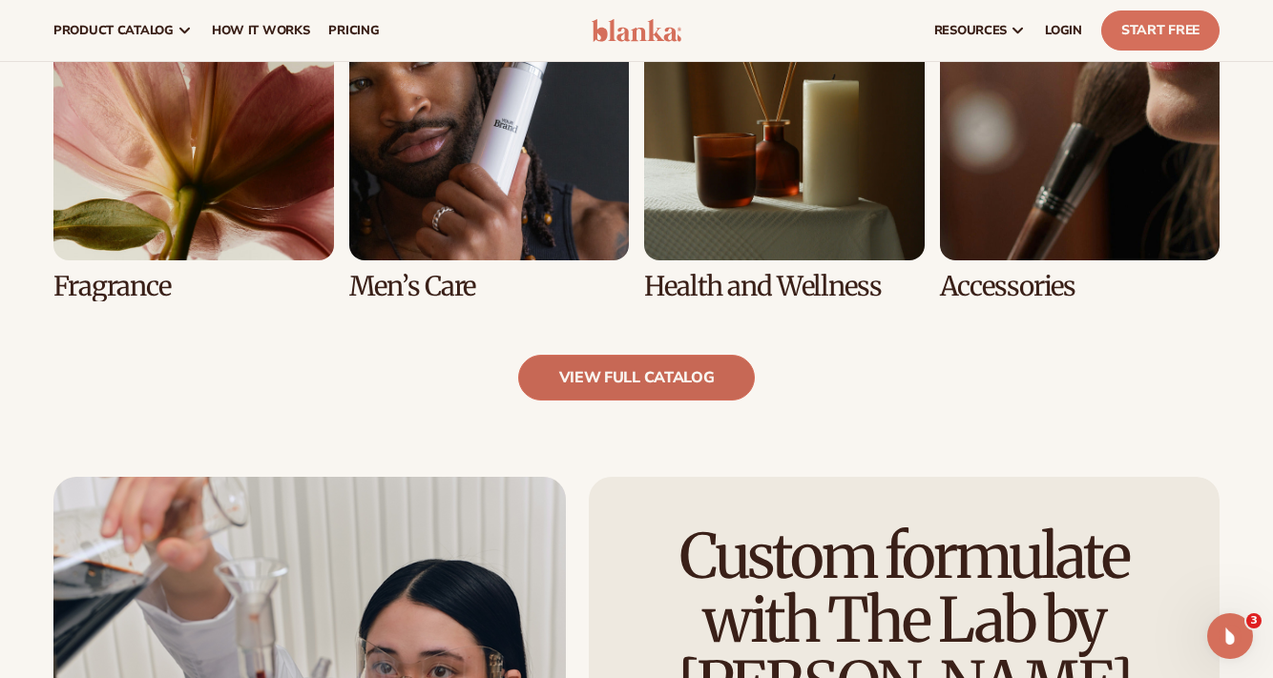
click at [584, 379] on link "view full catalog" at bounding box center [637, 378] width 238 height 46
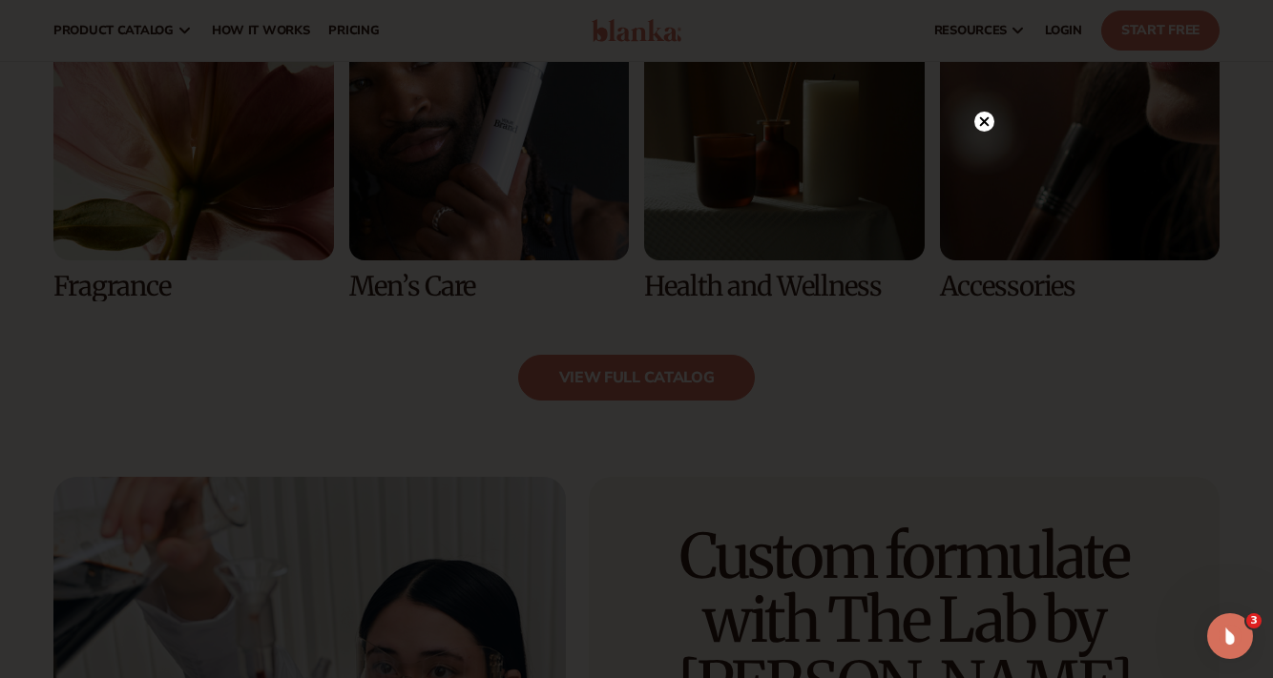
click at [987, 121] on circle at bounding box center [984, 122] width 20 height 20
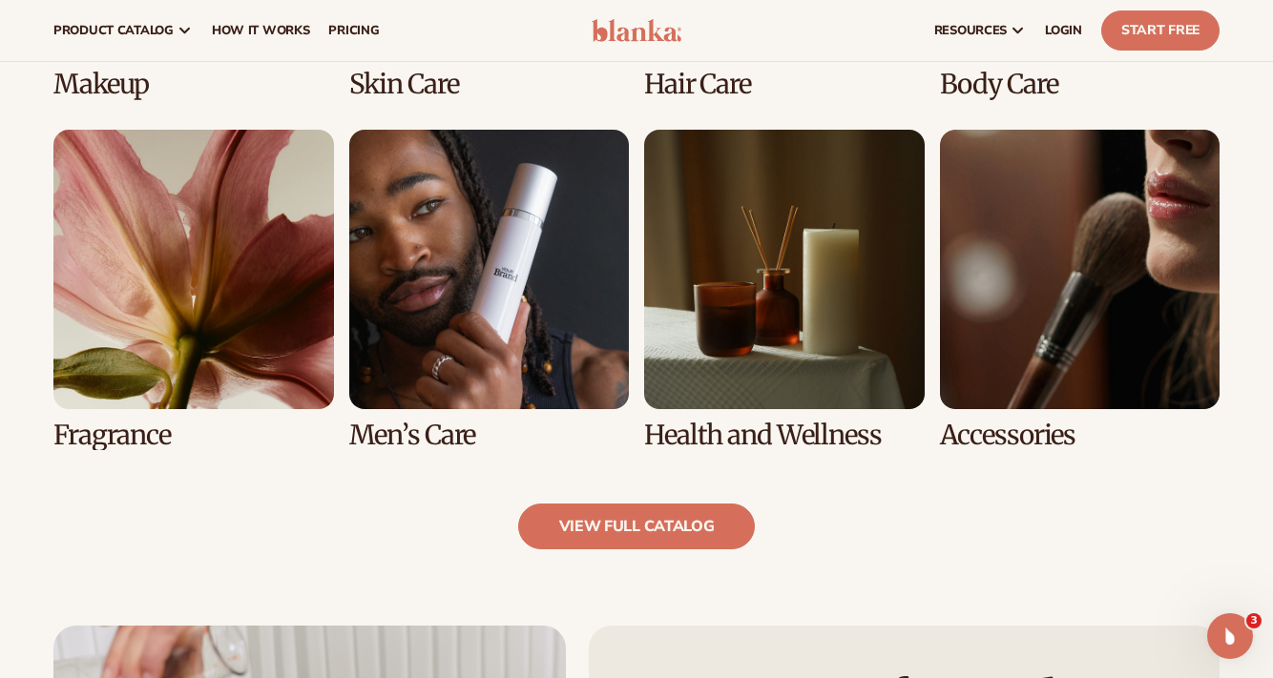
scroll to position [1662, 0]
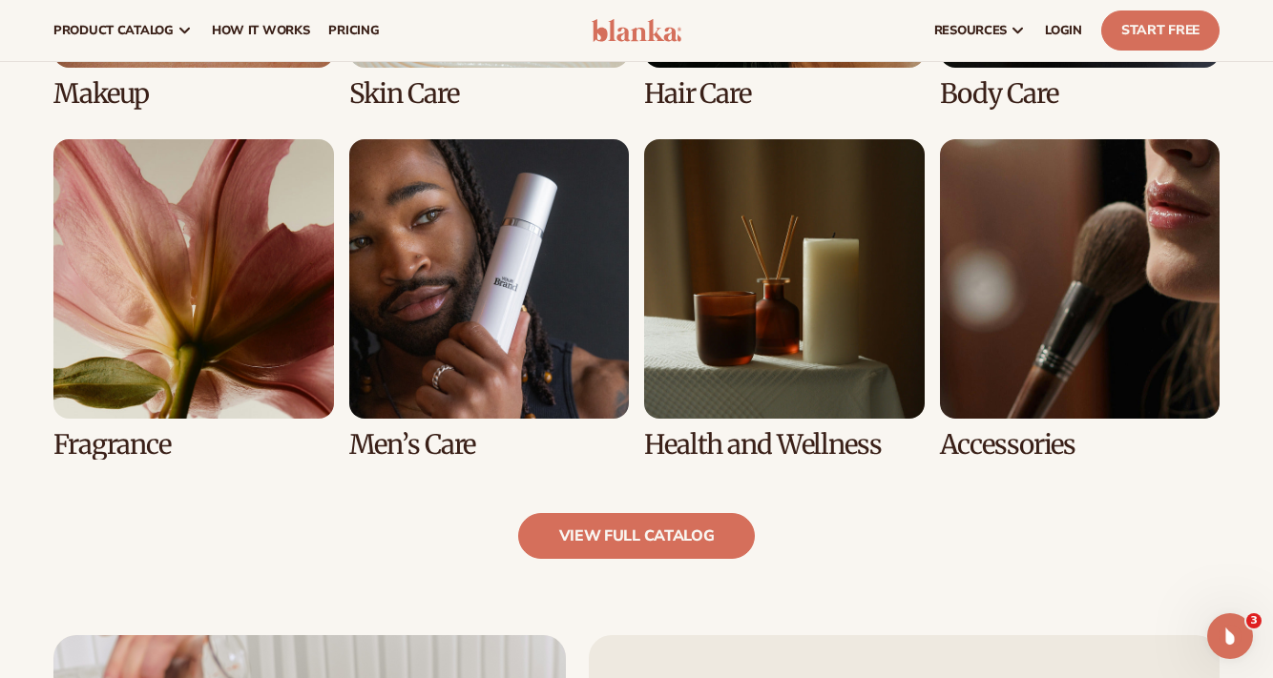
click at [1007, 184] on link "8 / 8" at bounding box center [1080, 299] width 280 height 321
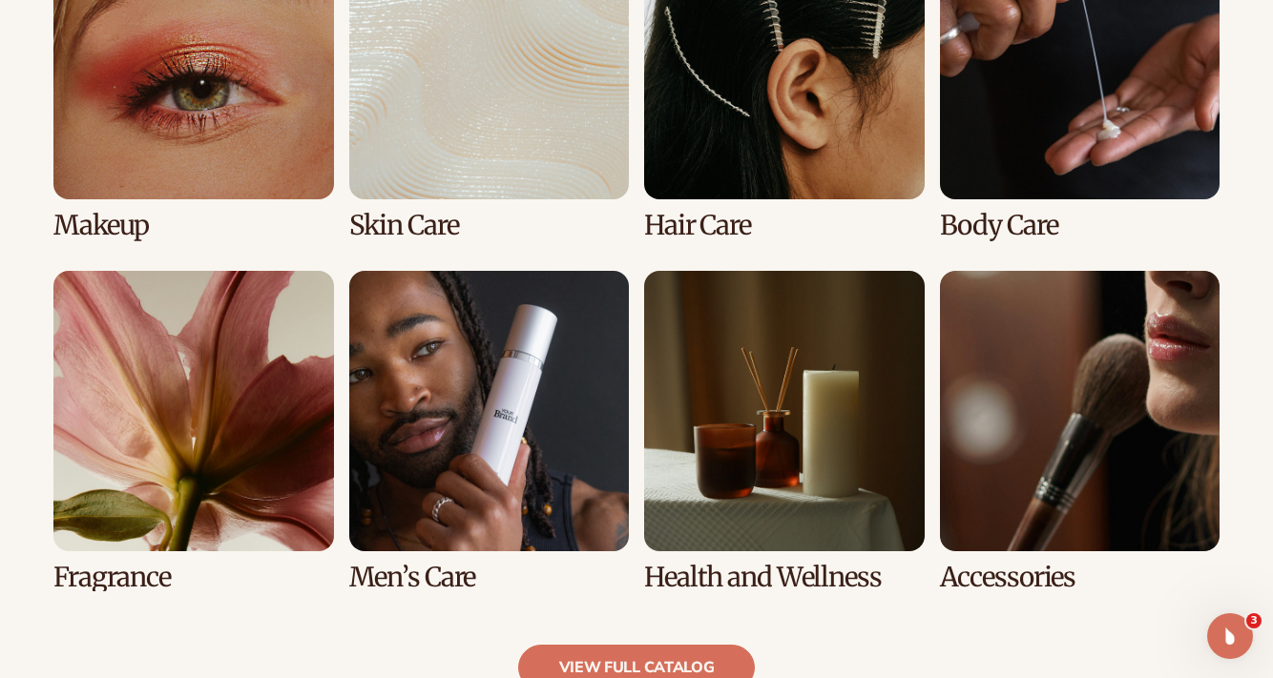
click at [709, 485] on link "7 / 8" at bounding box center [784, 431] width 280 height 321
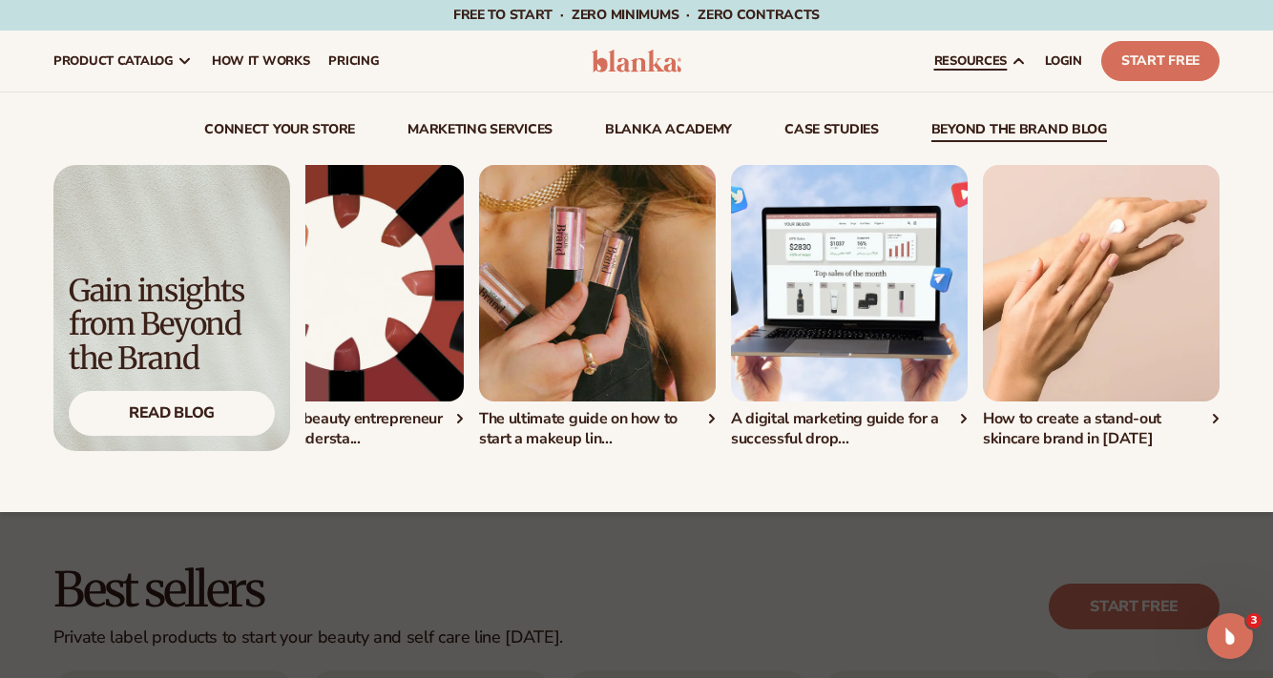
click at [1078, 302] on img "5 / 5" at bounding box center [1101, 283] width 237 height 237
